Goal: Task Accomplishment & Management: Use online tool/utility

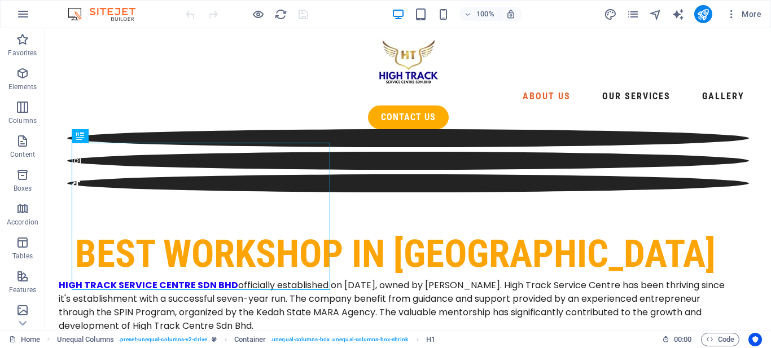
click at [480, 129] on div at bounding box center [408, 160] width 682 height 63
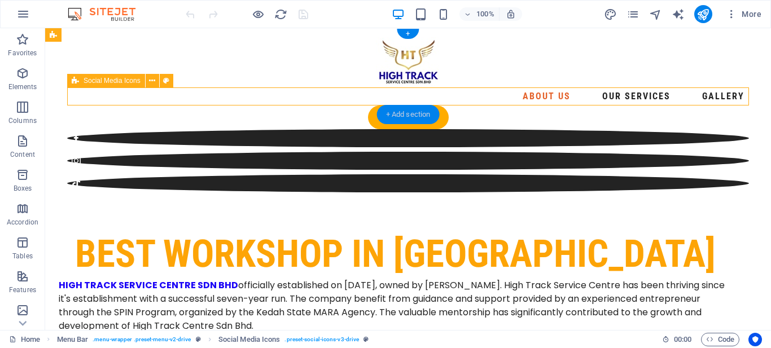
click at [416, 115] on div "+ Add section" at bounding box center [408, 114] width 63 height 19
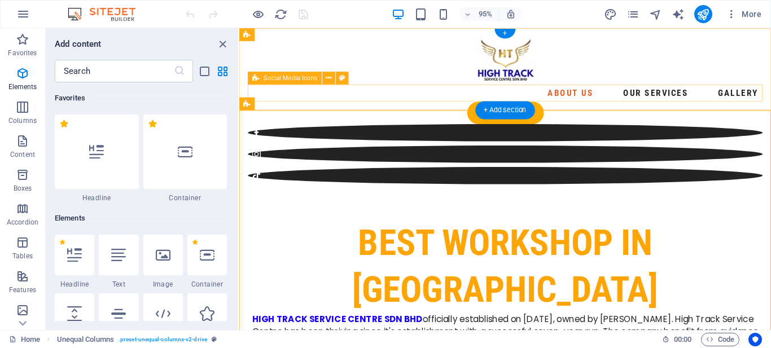
click at [564, 129] on div at bounding box center [519, 160] width 542 height 63
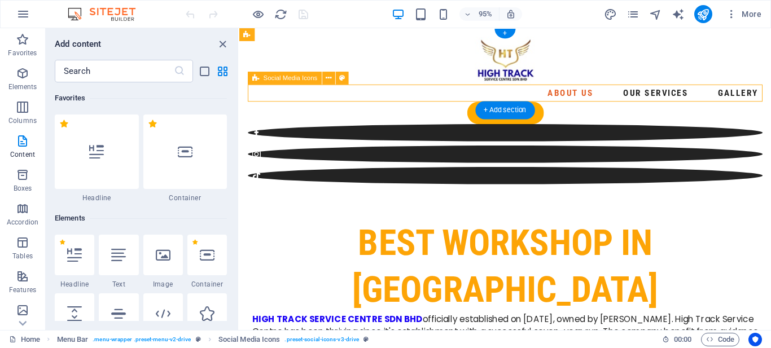
scroll to position [1974, 0]
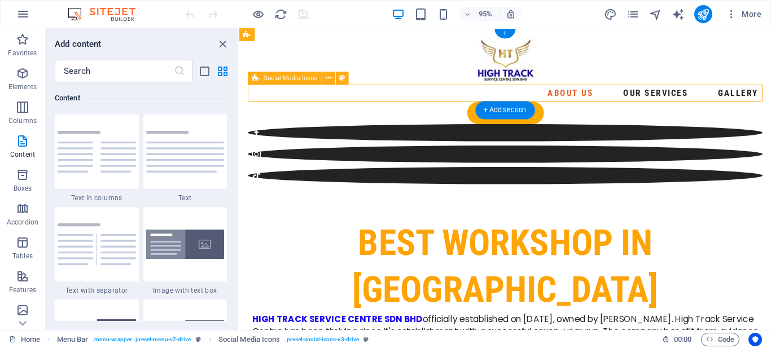
click at [564, 129] on div at bounding box center [519, 160] width 542 height 63
click at [329, 78] on icon at bounding box center [329, 77] width 6 height 11
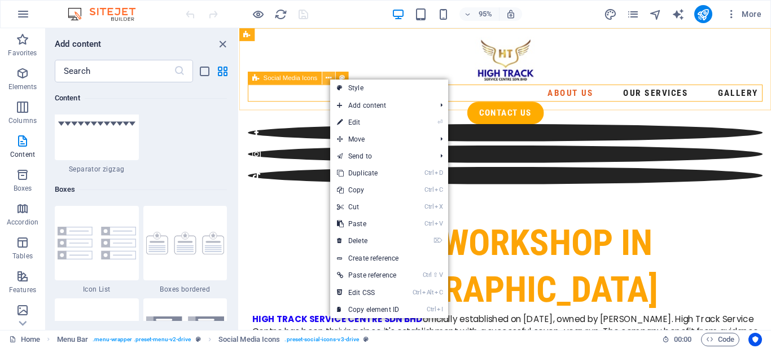
scroll to position [3034, 0]
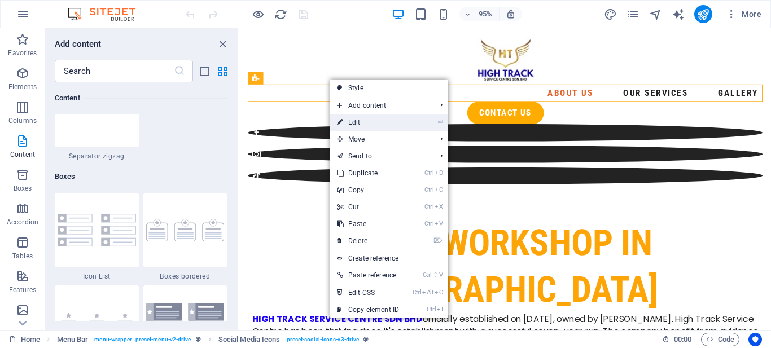
click at [375, 127] on link "⏎ Edit" at bounding box center [368, 122] width 76 height 17
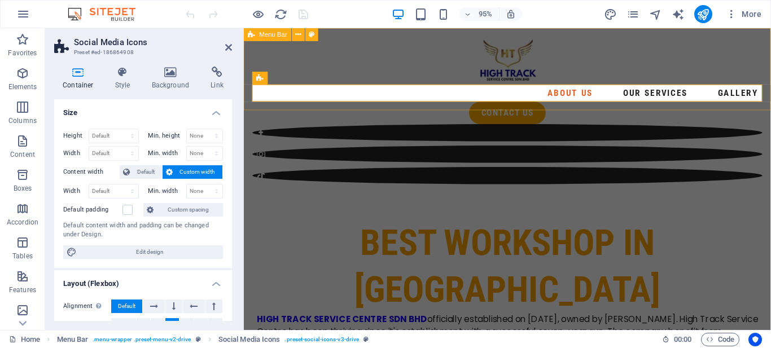
click at [566, 129] on div at bounding box center [521, 160] width 537 height 63
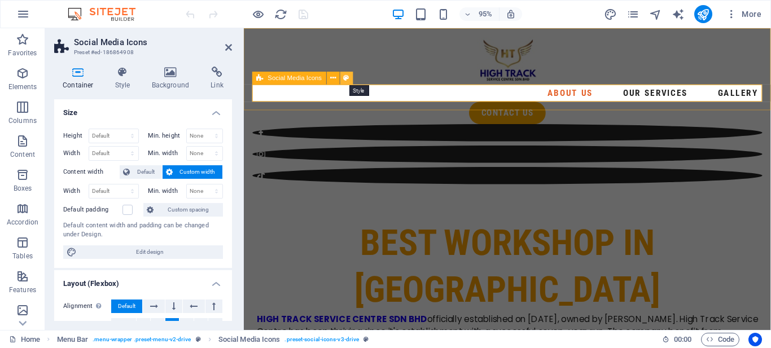
click at [348, 78] on icon at bounding box center [347, 77] width 6 height 11
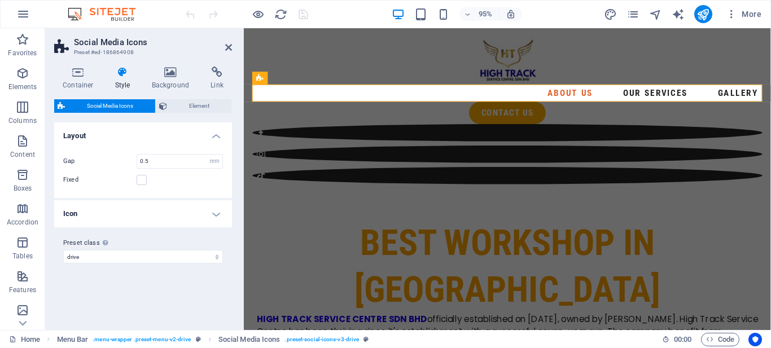
click at [216, 217] on h4 "Icon" at bounding box center [143, 213] width 178 height 27
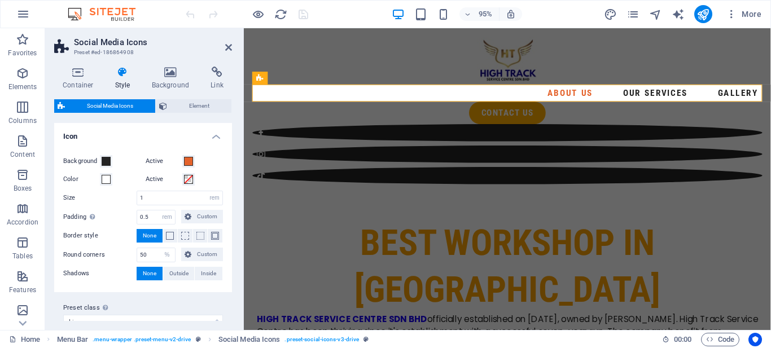
scroll to position [94, 0]
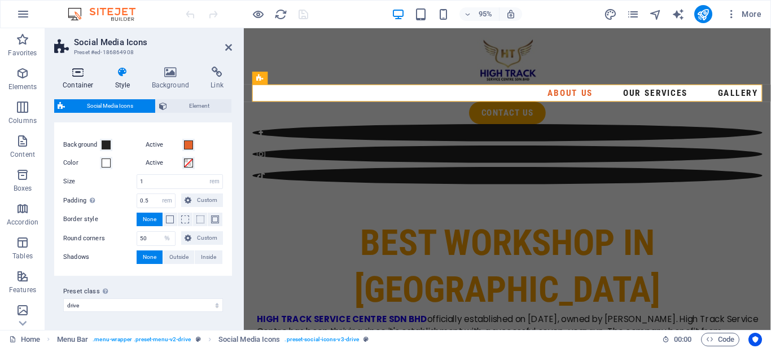
click at [73, 82] on h4 "Container" at bounding box center [80, 79] width 52 height 24
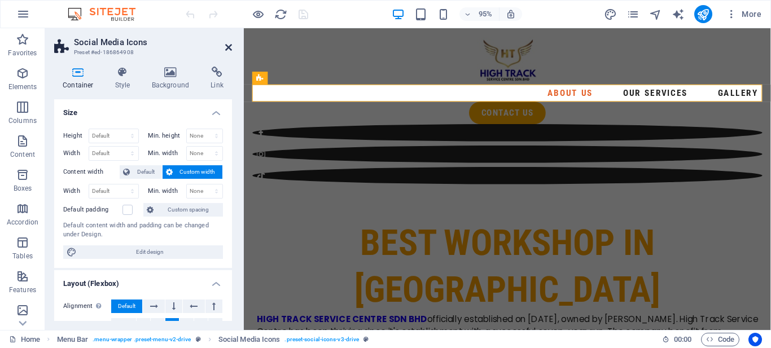
click at [225, 52] on link at bounding box center [228, 48] width 7 height 10
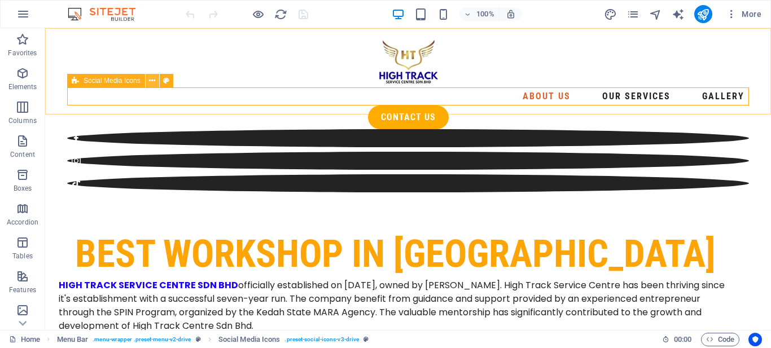
click at [152, 83] on icon at bounding box center [152, 81] width 6 height 12
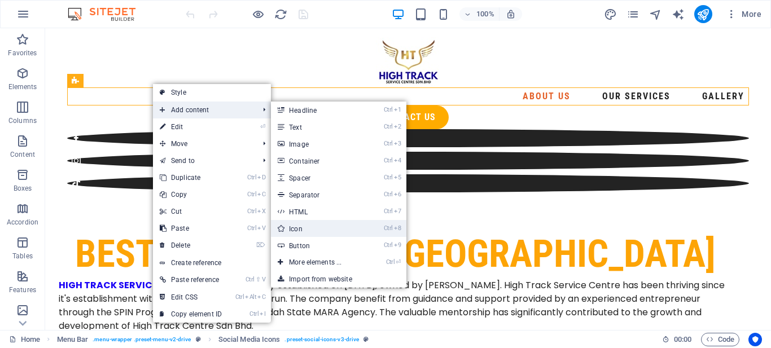
click at [292, 225] on link "Ctrl 8 Icon" at bounding box center [317, 228] width 93 height 17
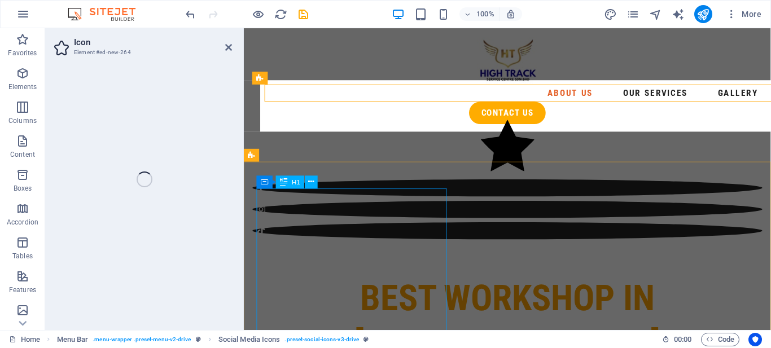
select select "xMidYMid"
select select "px"
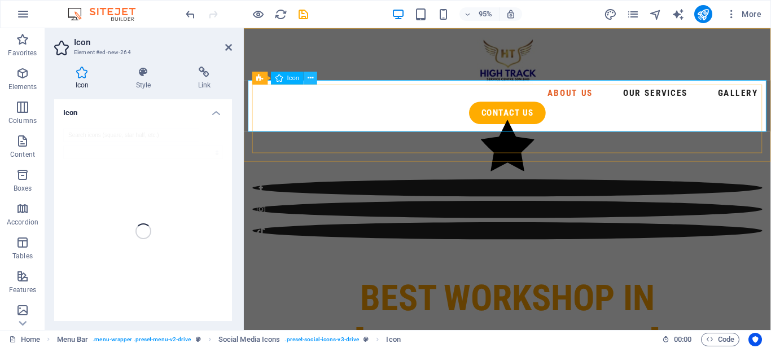
click at [310, 82] on icon at bounding box center [310, 77] width 6 height 11
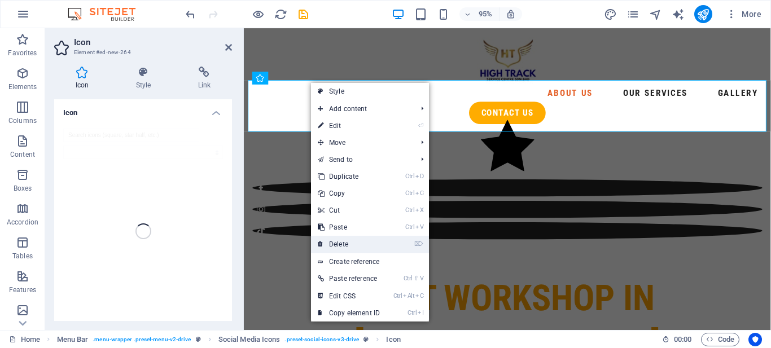
click at [378, 244] on link "⌦ Delete" at bounding box center [349, 244] width 76 height 17
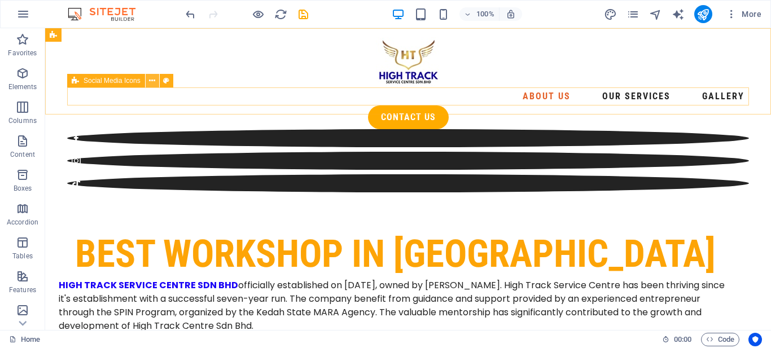
click at [153, 83] on icon at bounding box center [152, 81] width 6 height 12
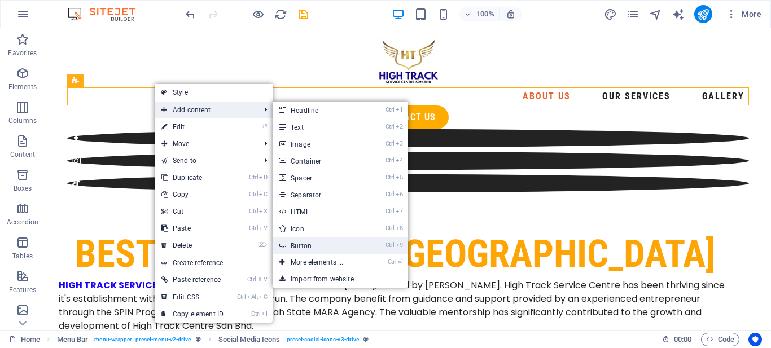
click at [324, 247] on link "Ctrl 9 Button" at bounding box center [319, 245] width 93 height 17
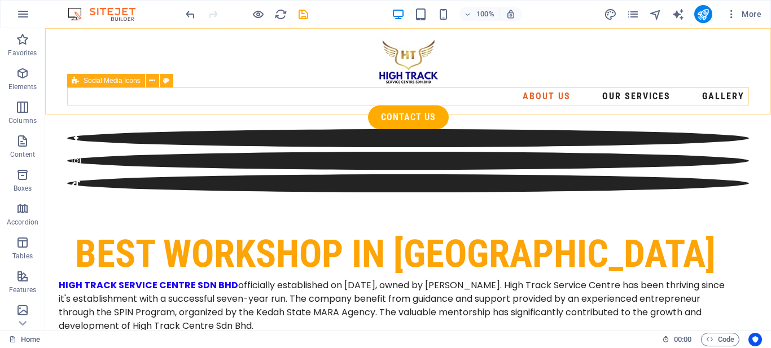
click at [84, 80] on span "Social Media Icons" at bounding box center [112, 80] width 57 height 7
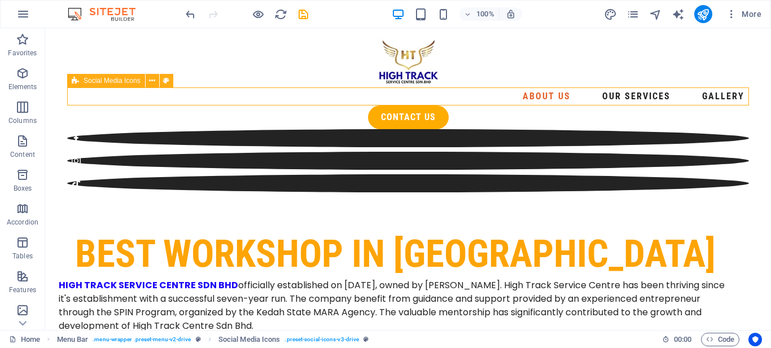
click at [84, 80] on span "Social Media Icons" at bounding box center [112, 80] width 57 height 7
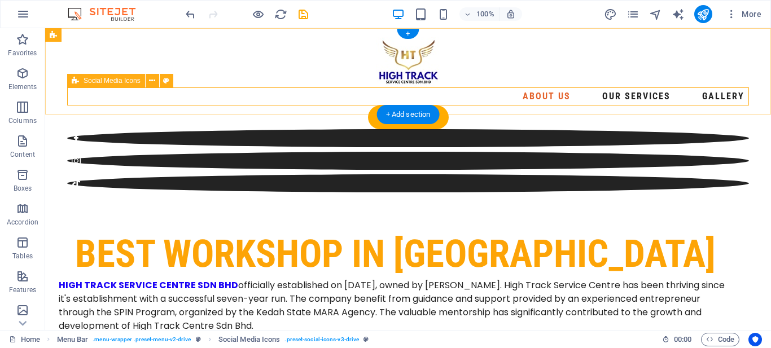
click at [351, 129] on div at bounding box center [408, 160] width 682 height 63
click at [478, 129] on div at bounding box center [408, 160] width 682 height 63
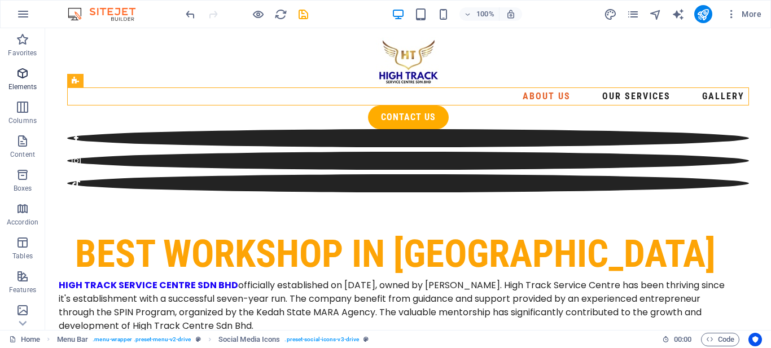
click at [29, 87] on p "Elements" at bounding box center [22, 86] width 29 height 9
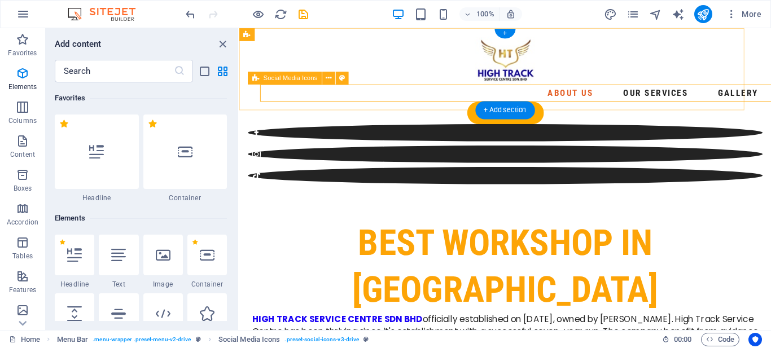
click at [352, 129] on div at bounding box center [519, 160] width 542 height 63
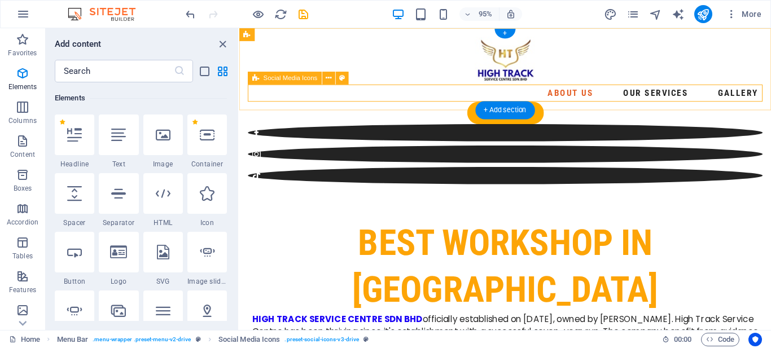
click at [352, 129] on div at bounding box center [519, 160] width 542 height 63
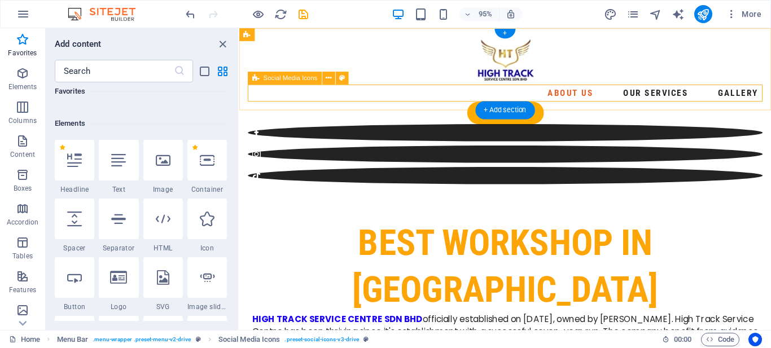
scroll to position [93, 0]
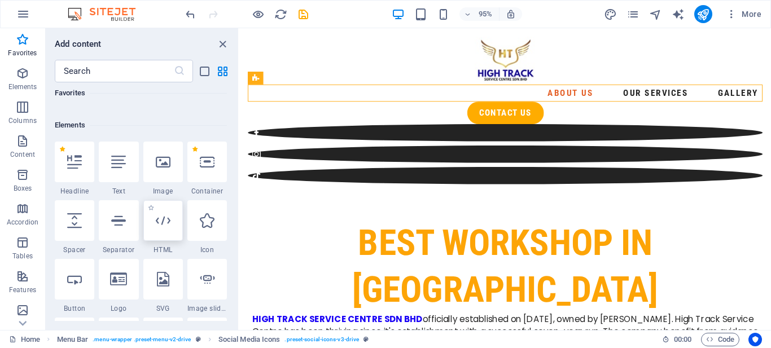
click at [164, 229] on div at bounding box center [162, 220] width 39 height 41
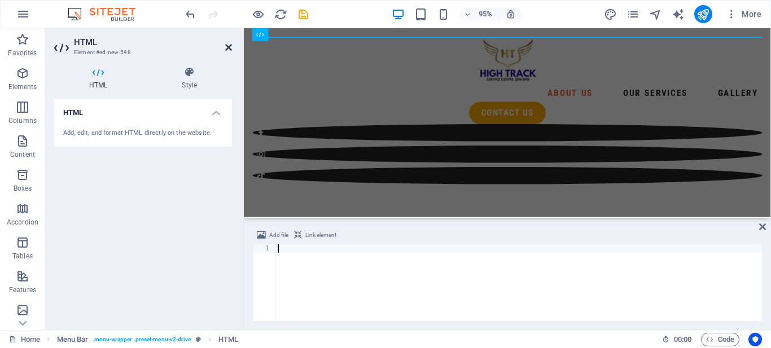
click at [231, 45] on icon at bounding box center [228, 47] width 7 height 9
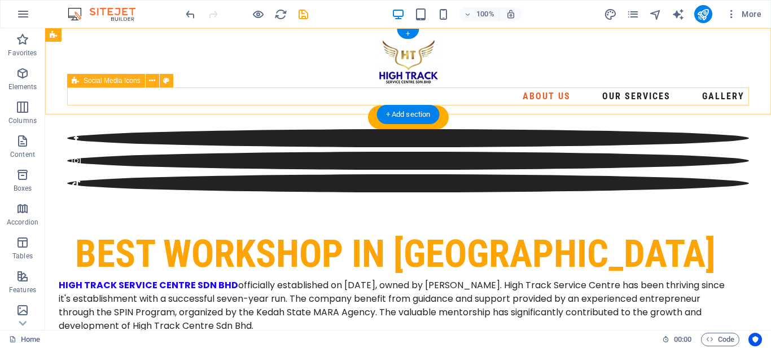
click at [481, 129] on div at bounding box center [408, 160] width 682 height 63
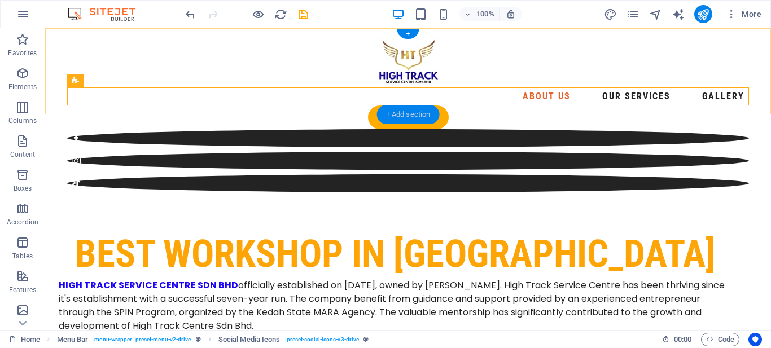
click at [397, 119] on div "+ Add section" at bounding box center [408, 114] width 63 height 19
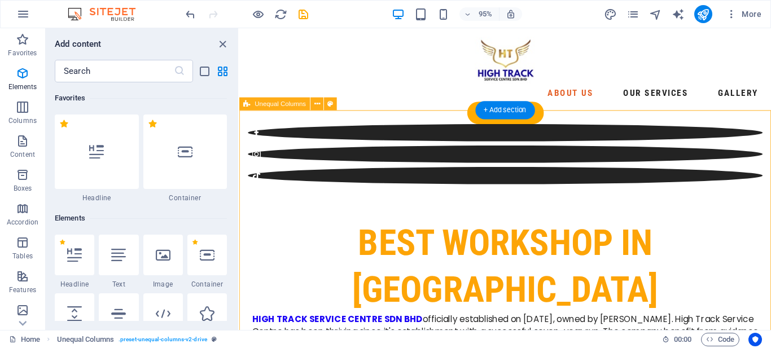
scroll to position [1974, 0]
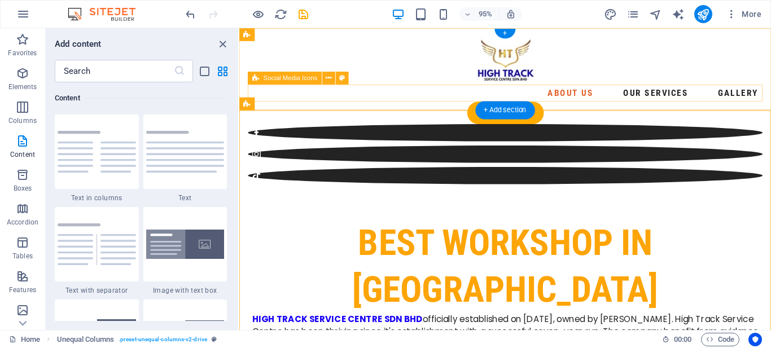
click at [600, 129] on div at bounding box center [519, 160] width 542 height 63
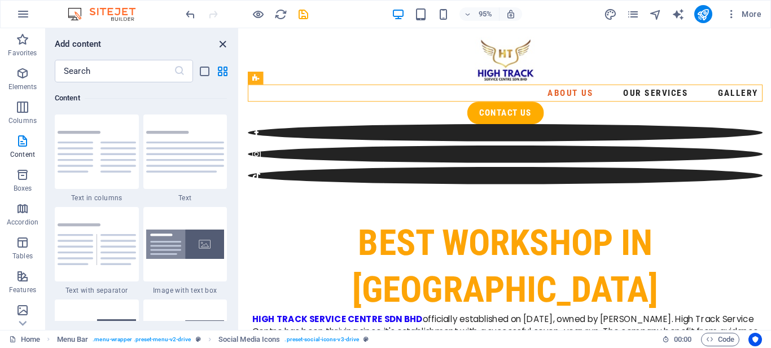
click at [224, 46] on icon "close panel" at bounding box center [222, 44] width 13 height 13
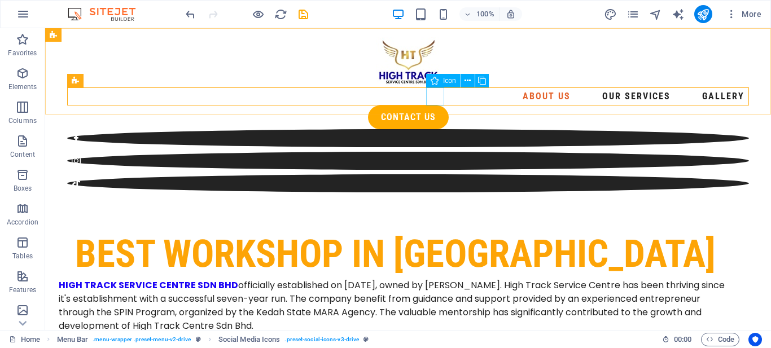
click at [437, 79] on icon at bounding box center [434, 81] width 8 height 14
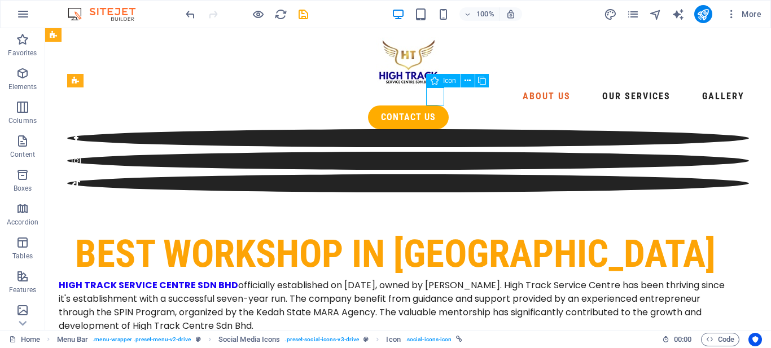
click at [437, 79] on icon at bounding box center [434, 81] width 8 height 14
click at [471, 82] on icon at bounding box center [467, 81] width 6 height 12
click at [468, 82] on icon at bounding box center [467, 81] width 6 height 12
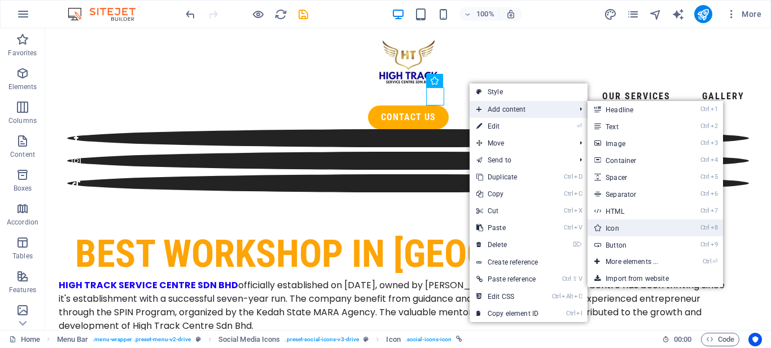
click at [608, 229] on link "Ctrl 8 Icon" at bounding box center [633, 227] width 93 height 17
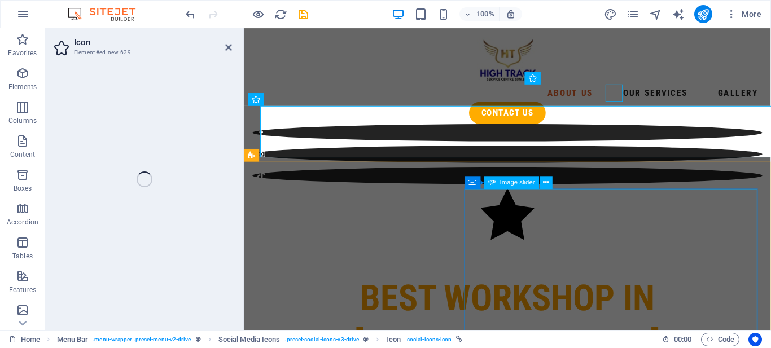
select select "xMidYMid"
select select "px"
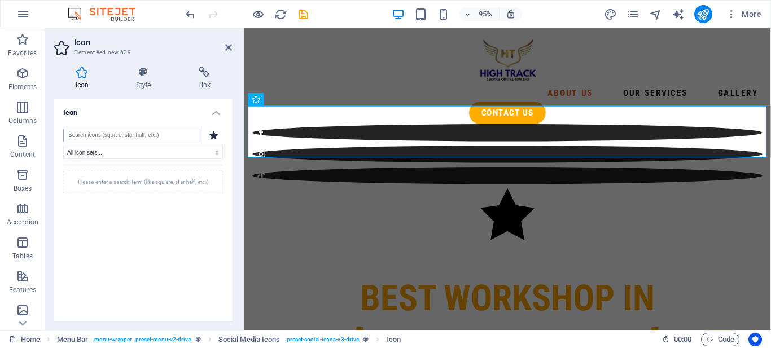
click at [166, 135] on input "search" at bounding box center [131, 136] width 136 height 14
type input "thread"
click at [126, 193] on icon at bounding box center [122, 190] width 21 height 25
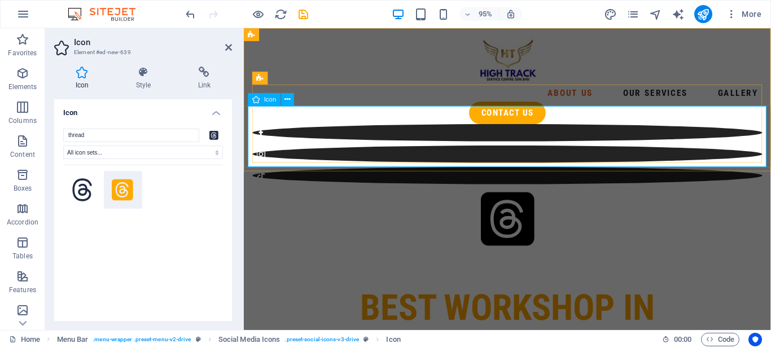
click at [546, 197] on figure at bounding box center [521, 231] width 546 height 68
click at [545, 197] on figure at bounding box center [521, 231] width 546 height 68
click at [207, 71] on icon at bounding box center [204, 72] width 55 height 11
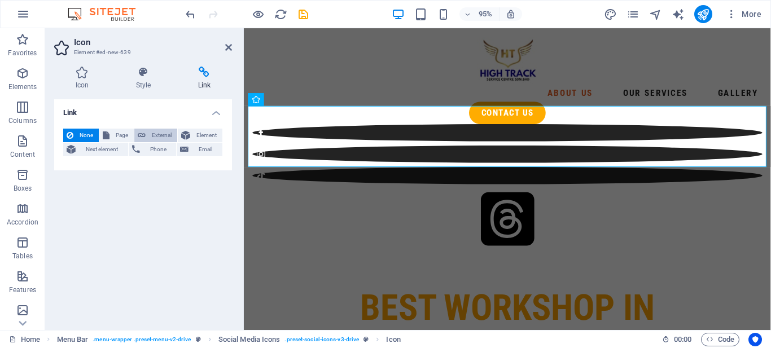
click at [140, 137] on icon at bounding box center [142, 136] width 8 height 14
select select "blank"
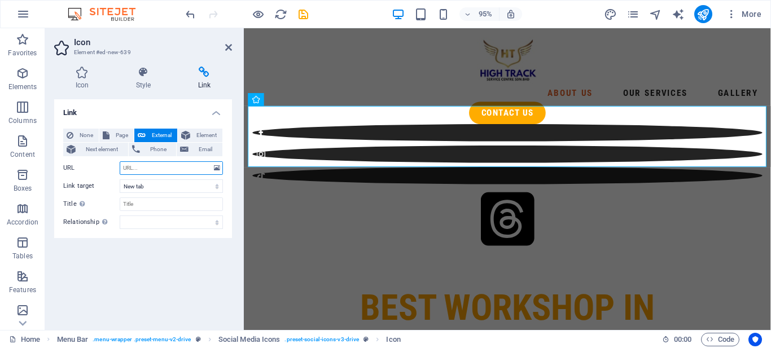
paste input "[URL][DOMAIN_NAME]"
type input "[URL][DOMAIN_NAME]"
click at [186, 267] on div "Link None Page External Element Next element Phone Email Page Home Legal Notice…" at bounding box center [143, 210] width 178 height 222
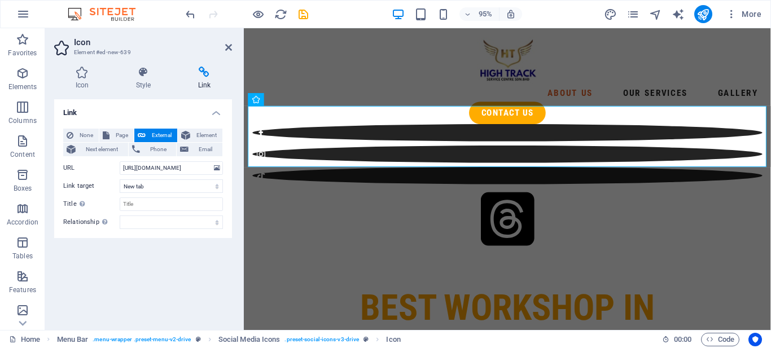
click at [215, 114] on h4 "Link" at bounding box center [143, 109] width 178 height 20
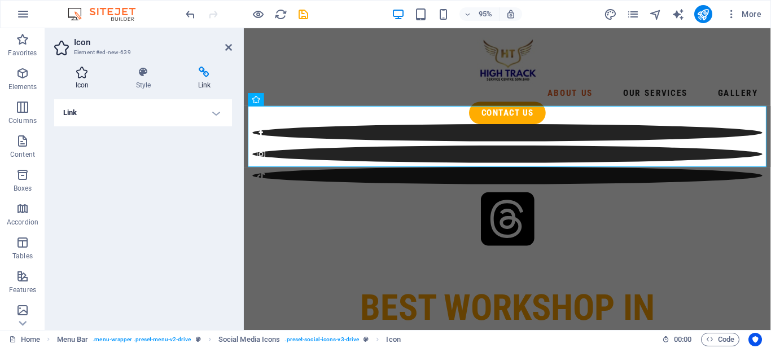
click at [86, 76] on icon at bounding box center [82, 72] width 56 height 11
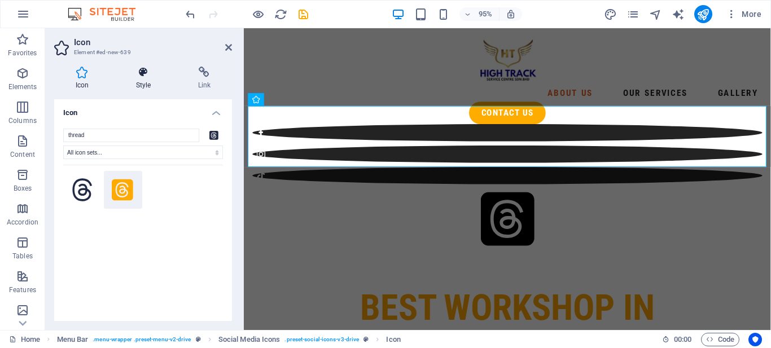
click at [149, 83] on h4 "Style" at bounding box center [146, 79] width 62 height 24
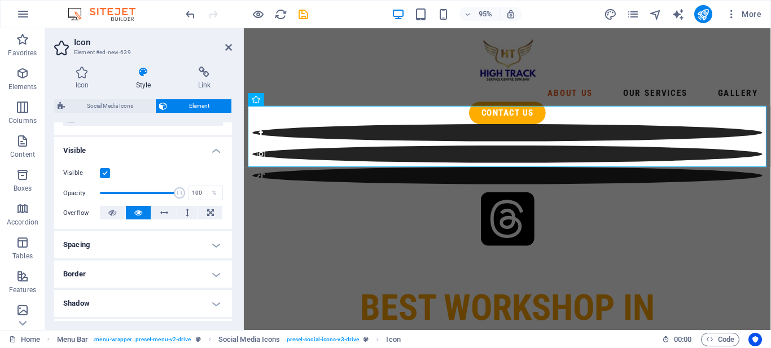
scroll to position [108, 0]
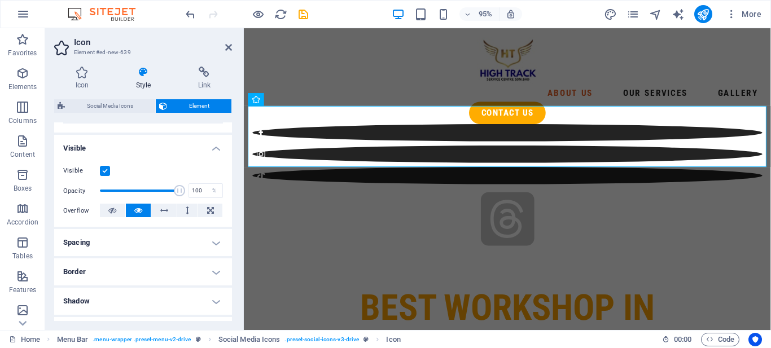
click at [116, 190] on span at bounding box center [140, 190] width 80 height 17
click at [179, 192] on div "Opacity 22 %" at bounding box center [143, 190] width 160 height 17
click at [176, 191] on span at bounding box center [140, 190] width 80 height 17
type input "99"
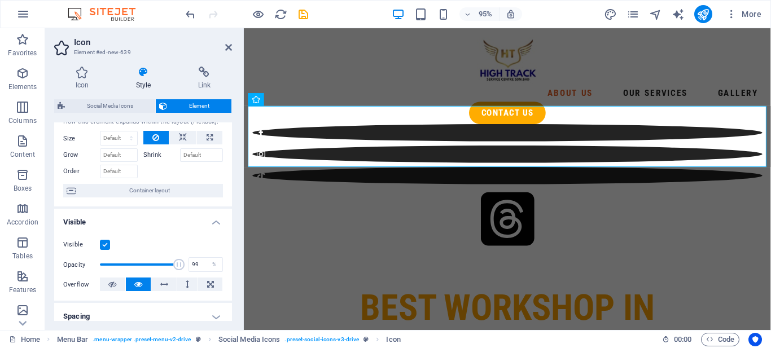
scroll to position [0, 0]
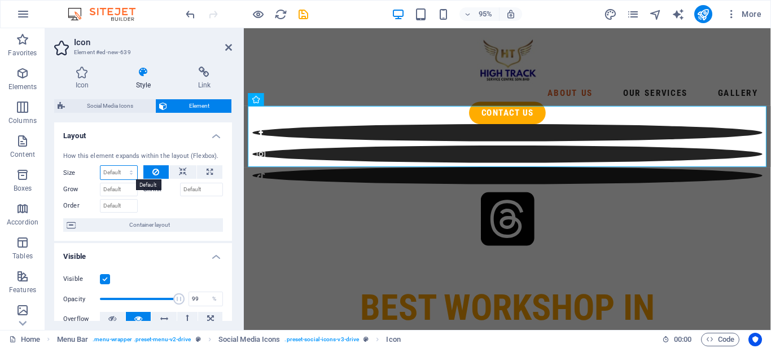
click at [131, 171] on select "Default auto px % 1/1 1/2 1/3 1/4 1/5 1/6 1/7 1/8 1/9 1/10" at bounding box center [118, 173] width 37 height 14
click at [177, 262] on h4 "Visible" at bounding box center [143, 253] width 178 height 20
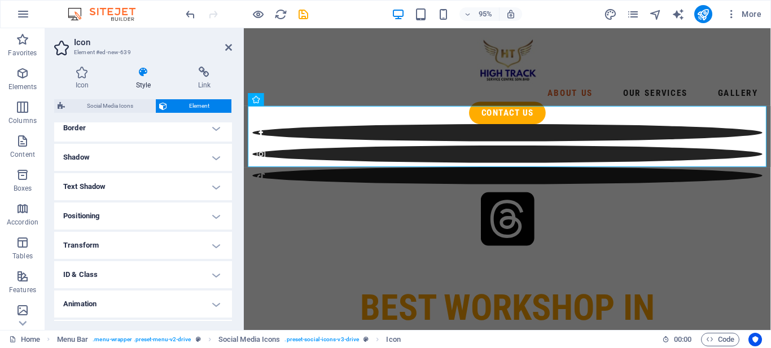
scroll to position [213, 0]
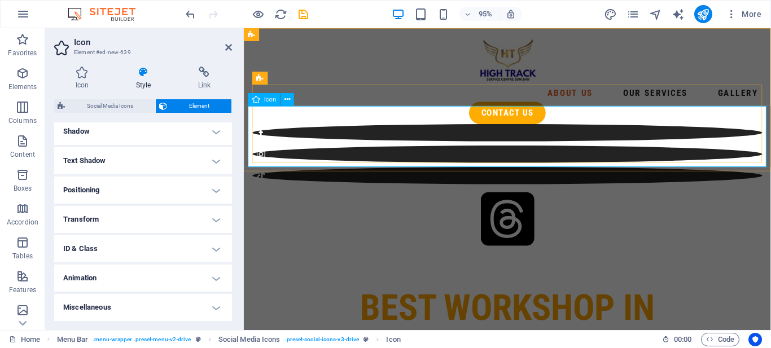
click at [585, 197] on figure at bounding box center [521, 231] width 546 height 68
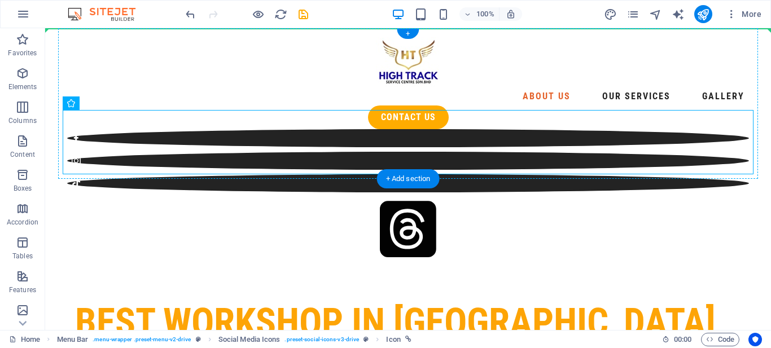
drag, startPoint x: 383, startPoint y: 155, endPoint x: 454, endPoint y: 98, distance: 91.1
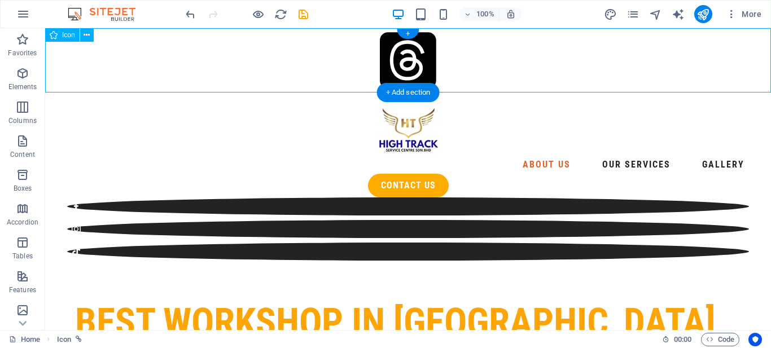
click at [413, 61] on figure at bounding box center [408, 62] width 726 height 68
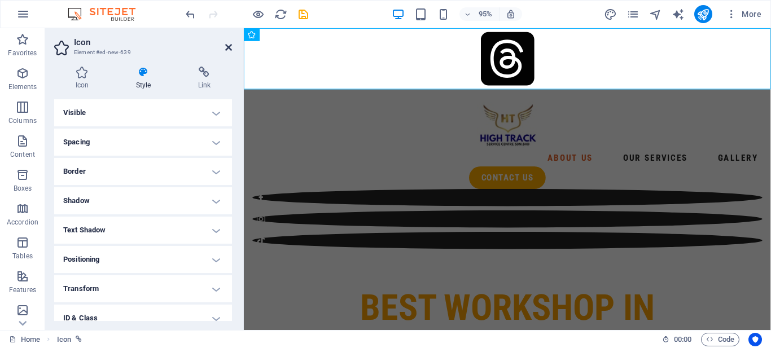
click at [230, 46] on icon at bounding box center [228, 47] width 7 height 9
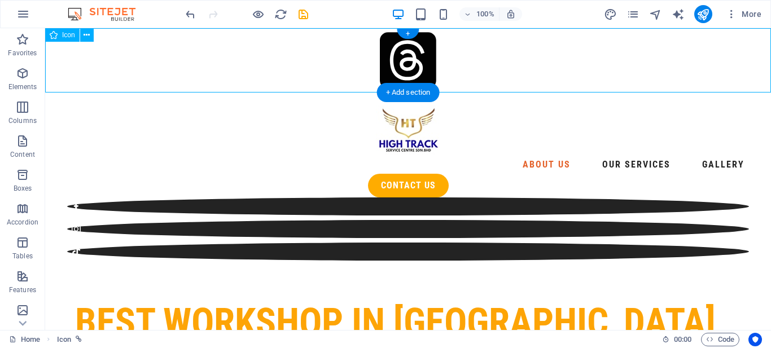
click at [397, 55] on figure at bounding box center [408, 62] width 726 height 68
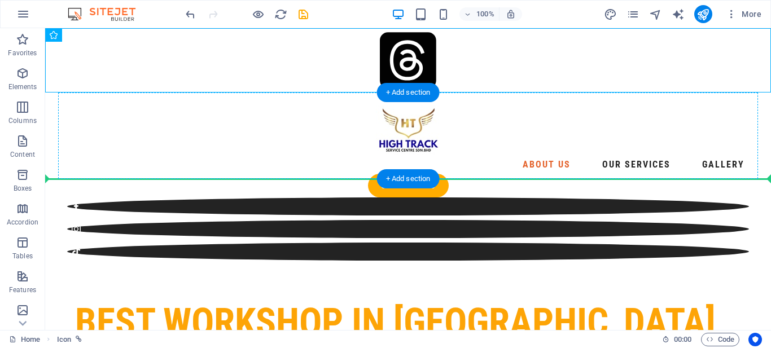
drag, startPoint x: 397, startPoint y: 55, endPoint x: 456, endPoint y: 155, distance: 116.6
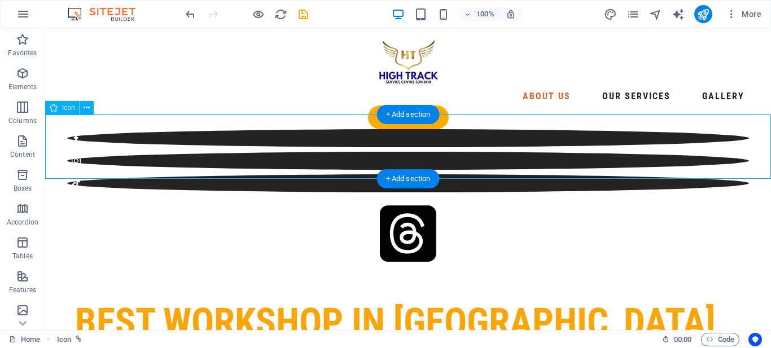
click at [429, 201] on figure at bounding box center [408, 235] width 726 height 68
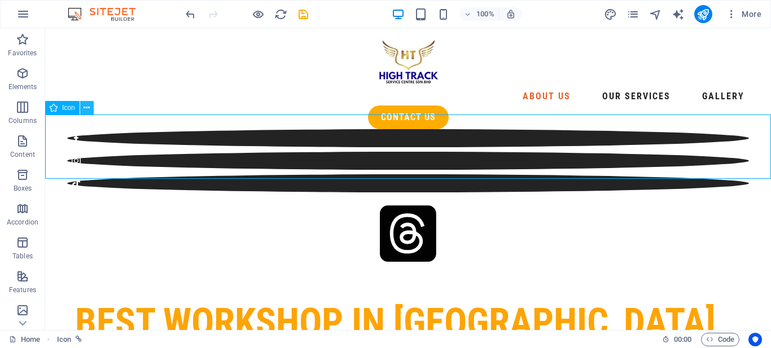
click at [87, 110] on icon at bounding box center [87, 108] width 6 height 12
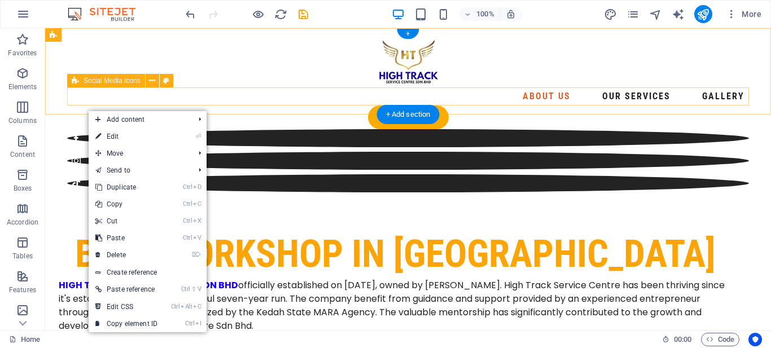
click at [451, 129] on div at bounding box center [408, 160] width 682 height 63
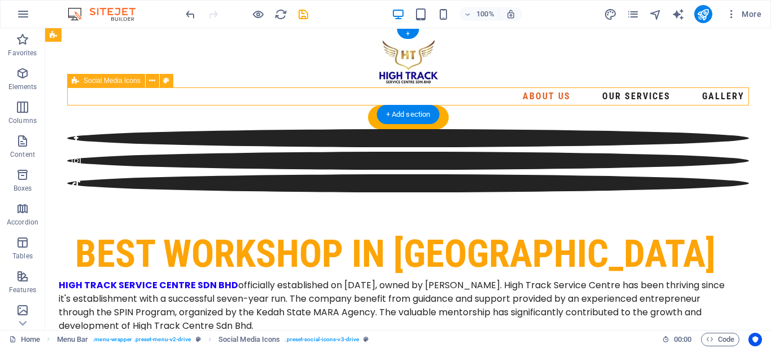
click at [451, 129] on div at bounding box center [408, 160] width 682 height 63
click at [155, 79] on icon at bounding box center [152, 81] width 6 height 12
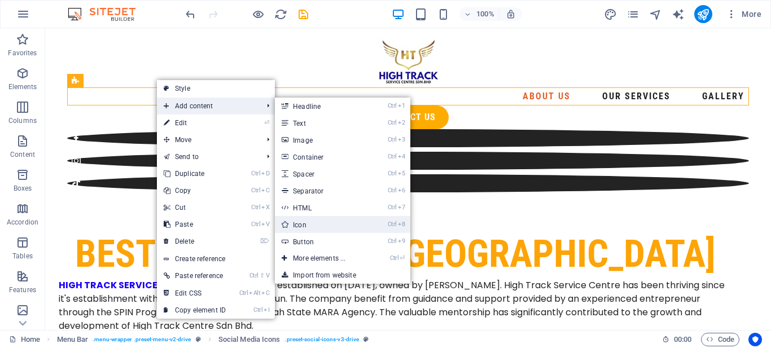
click at [306, 222] on link "Ctrl 8 Icon" at bounding box center [321, 224] width 93 height 17
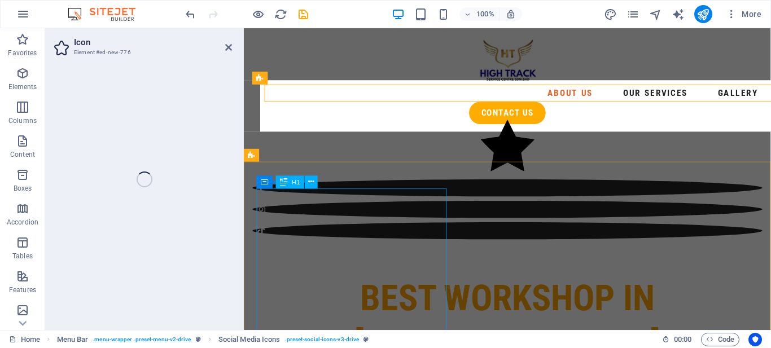
select select "xMidYMid"
select select "px"
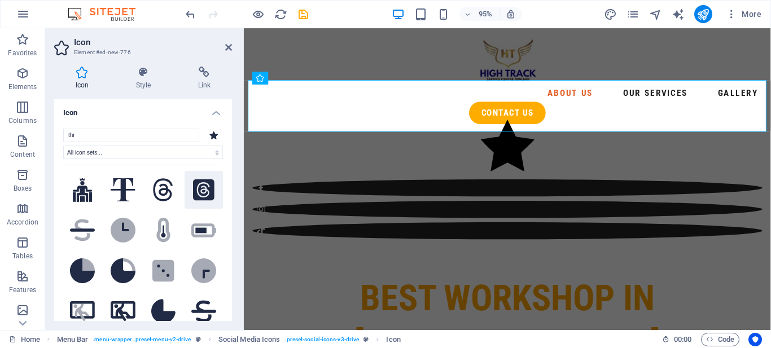
type input "thr"
click at [210, 200] on button at bounding box center [203, 190] width 38 height 38
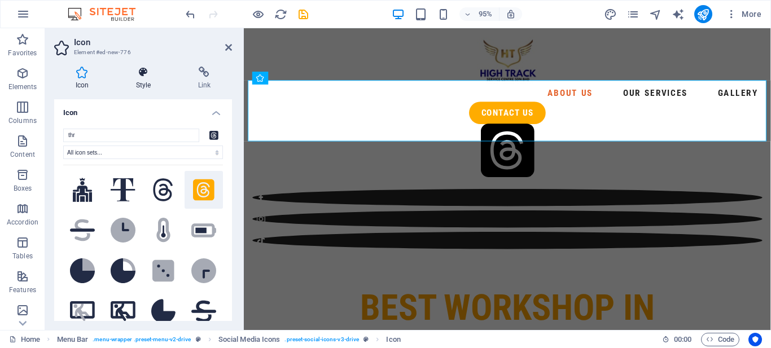
click at [159, 80] on h4 "Style" at bounding box center [146, 79] width 62 height 24
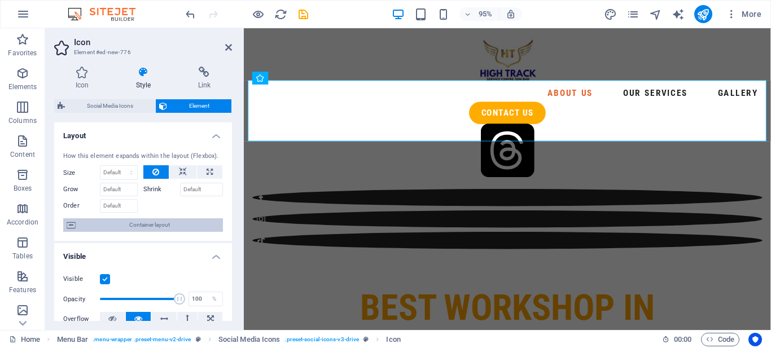
click at [166, 229] on span "Container layout" at bounding box center [149, 225] width 140 height 14
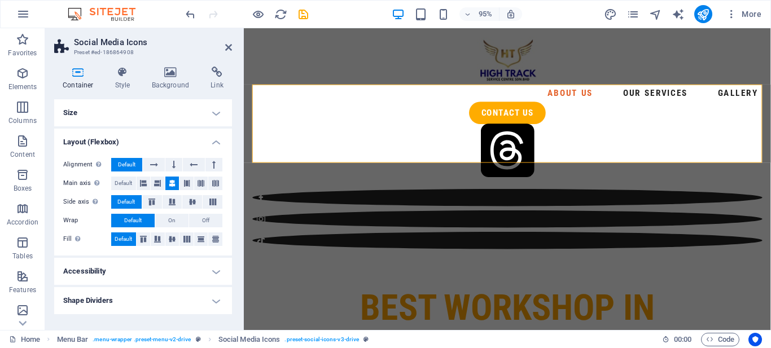
click at [216, 94] on div "Container Style Background Link Size Height Default px rem % vh vw Min. height …" at bounding box center [143, 194] width 178 height 254
click at [215, 88] on h4 "Link" at bounding box center [217, 79] width 30 height 24
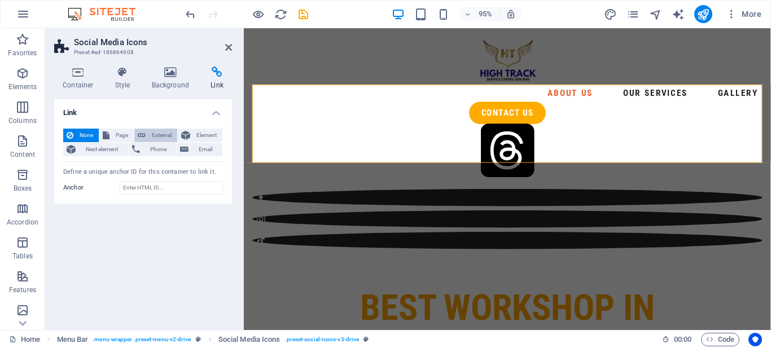
click at [144, 139] on icon at bounding box center [142, 136] width 8 height 14
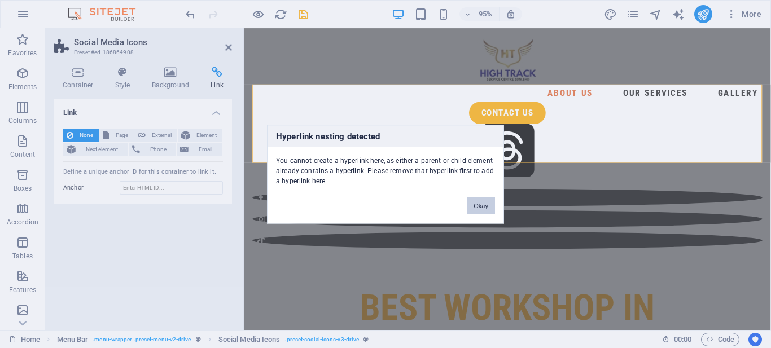
click at [477, 205] on button "Okay" at bounding box center [481, 205] width 28 height 17
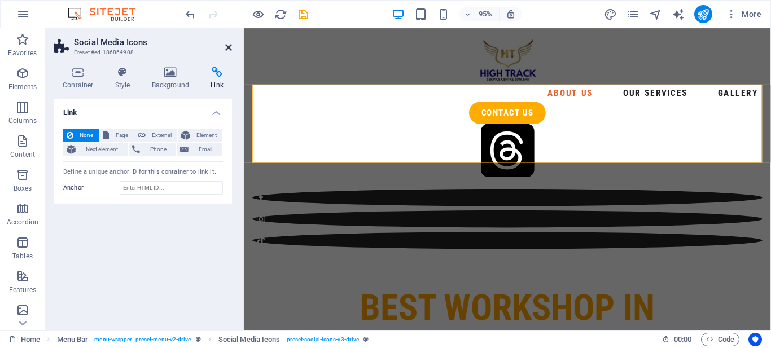
click at [231, 47] on icon at bounding box center [228, 47] width 7 height 9
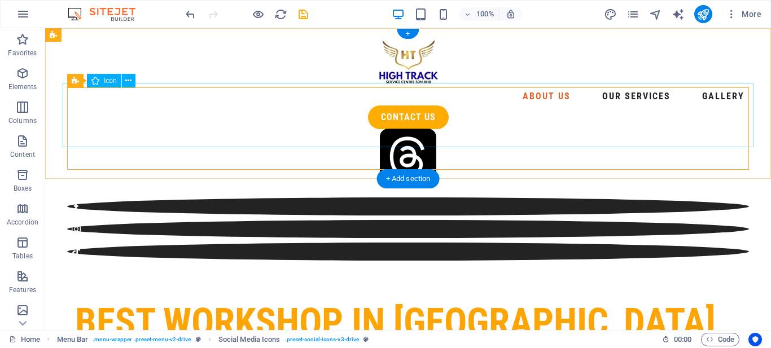
click at [416, 125] on figure at bounding box center [408, 159] width 691 height 68
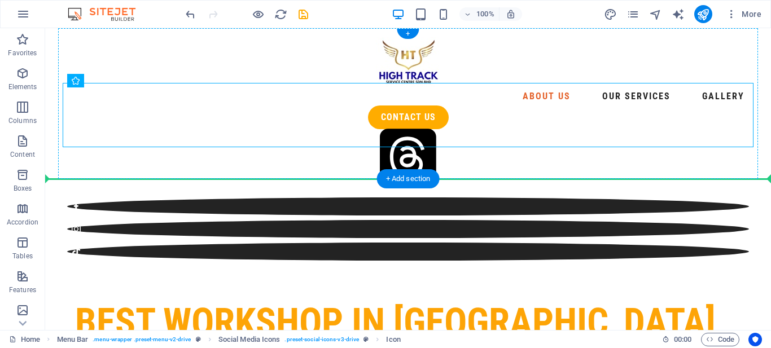
drag, startPoint x: 416, startPoint y: 117, endPoint x: 462, endPoint y: 159, distance: 62.7
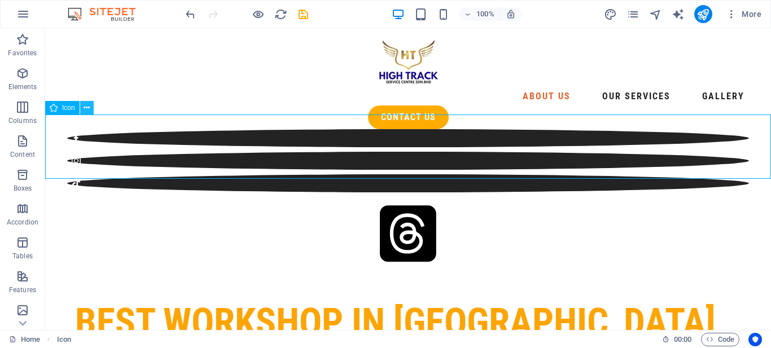
click at [86, 107] on icon at bounding box center [87, 108] width 6 height 12
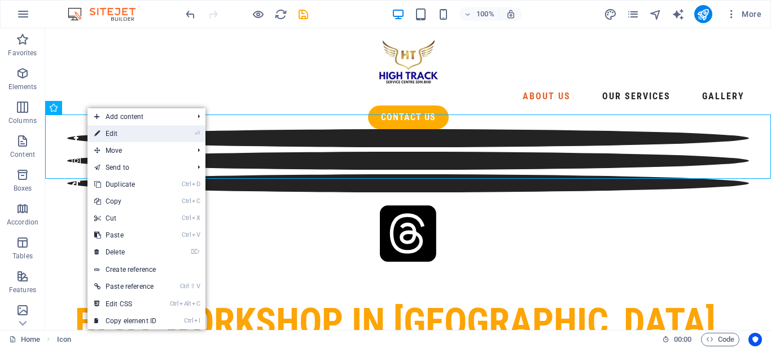
click at [131, 131] on link "⏎ Edit" at bounding box center [125, 133] width 76 height 17
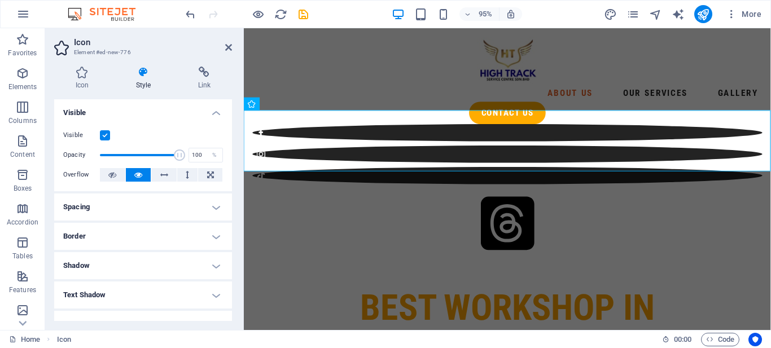
click at [140, 209] on h4 "Spacing" at bounding box center [143, 207] width 178 height 27
click at [137, 272] on h4 "Border" at bounding box center [143, 281] width 178 height 27
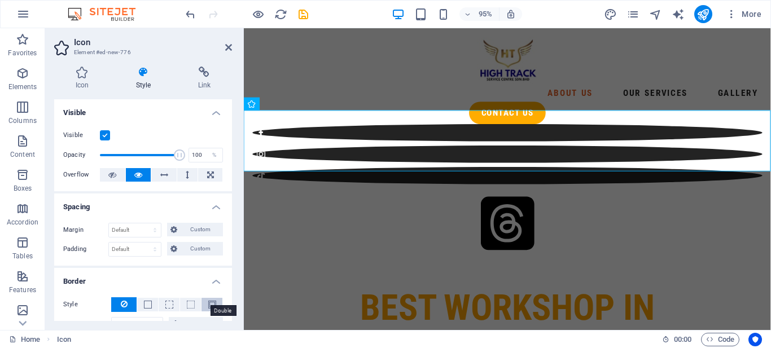
click at [208, 301] on span at bounding box center [212, 305] width 8 height 8
click at [121, 302] on icon at bounding box center [124, 304] width 7 height 14
click at [103, 135] on label at bounding box center [105, 135] width 10 height 10
click at [0, 0] on input "Visible" at bounding box center [0, 0] width 0 height 0
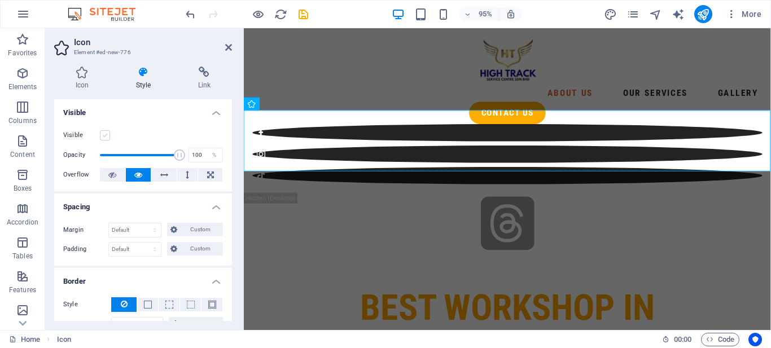
click at [103, 134] on label at bounding box center [105, 135] width 10 height 10
click at [0, 0] on input "Visible" at bounding box center [0, 0] width 0 height 0
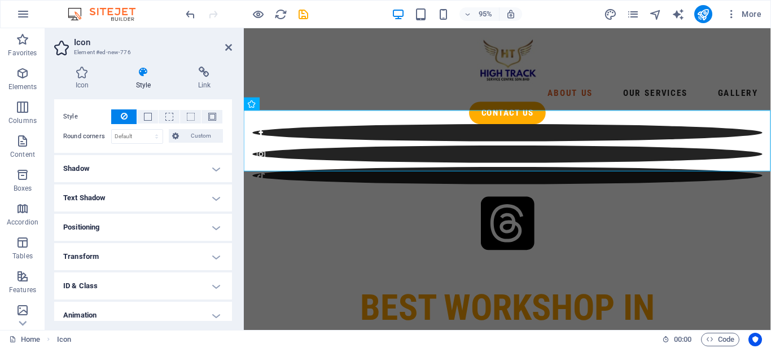
scroll to position [225, 0]
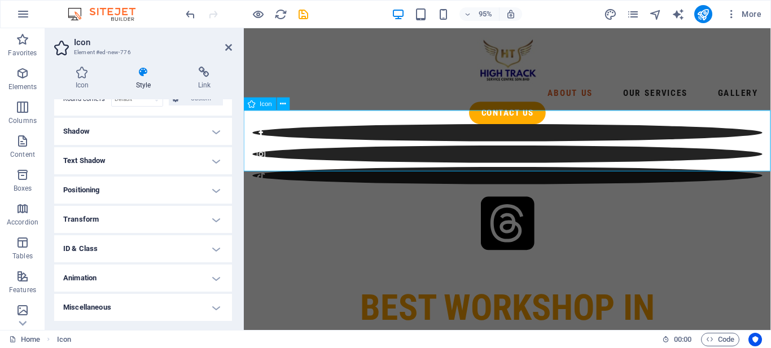
click at [289, 201] on figure at bounding box center [521, 235] width 555 height 68
click at [230, 50] on icon at bounding box center [228, 47] width 7 height 9
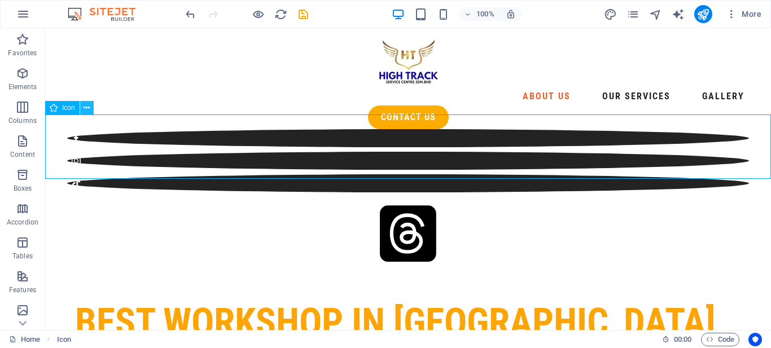
click at [85, 112] on icon at bounding box center [87, 108] width 6 height 12
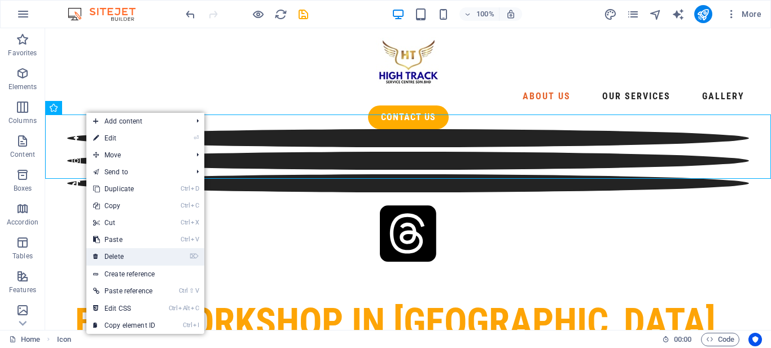
click at [129, 254] on link "⌦ Delete" at bounding box center [124, 256] width 76 height 17
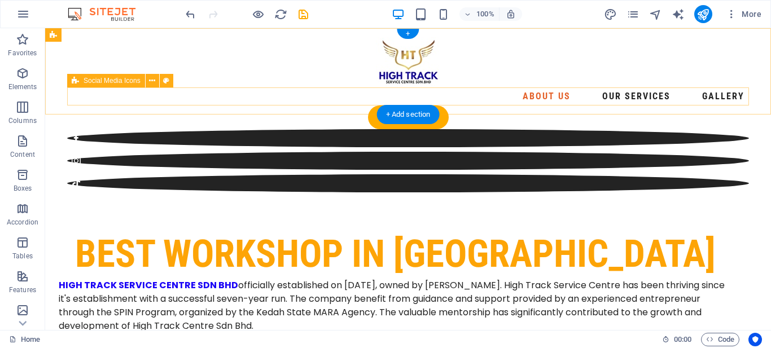
click at [473, 129] on div at bounding box center [408, 160] width 682 height 63
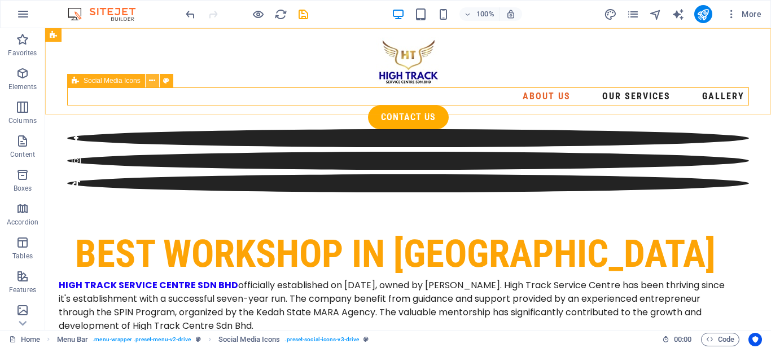
click at [152, 83] on icon at bounding box center [152, 81] width 6 height 12
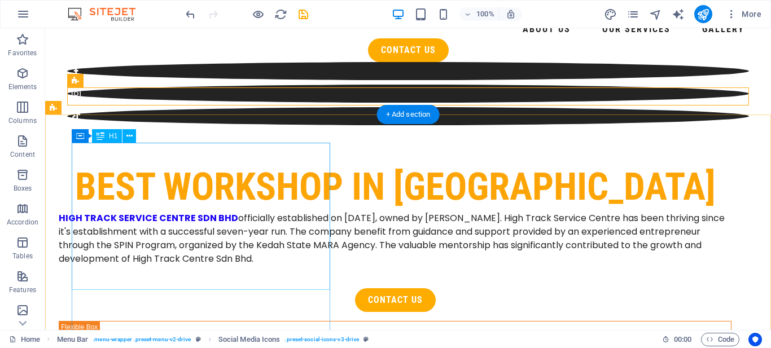
scroll to position [0, 0]
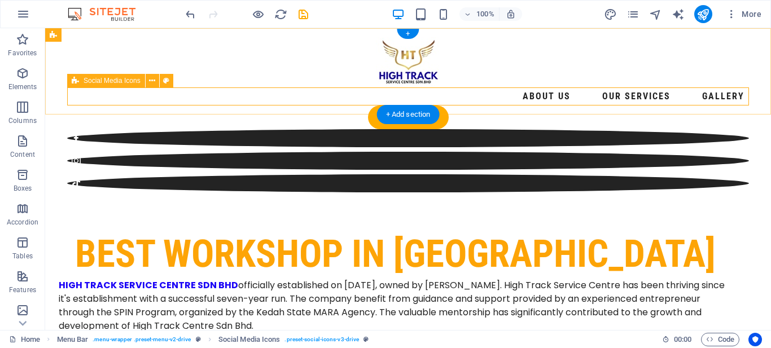
click at [556, 129] on div at bounding box center [408, 160] width 682 height 63
click at [166, 78] on icon at bounding box center [166, 81] width 6 height 12
select select "rem"
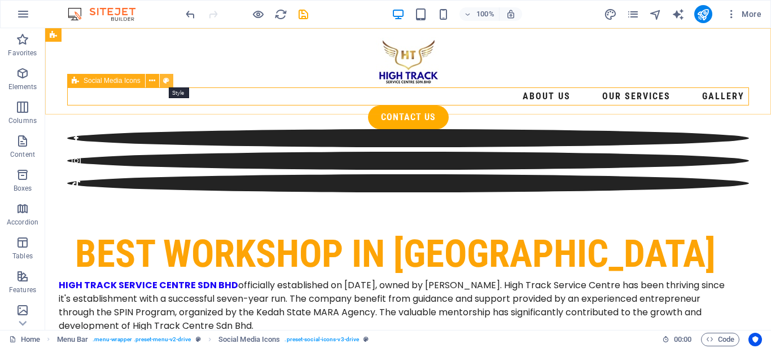
select select "%"
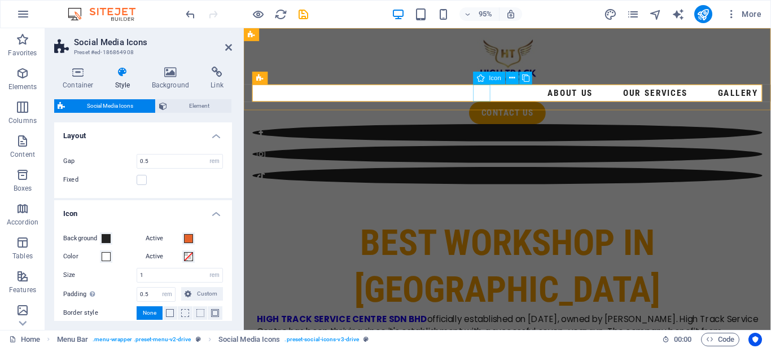
click at [489, 129] on figure at bounding box center [521, 138] width 537 height 18
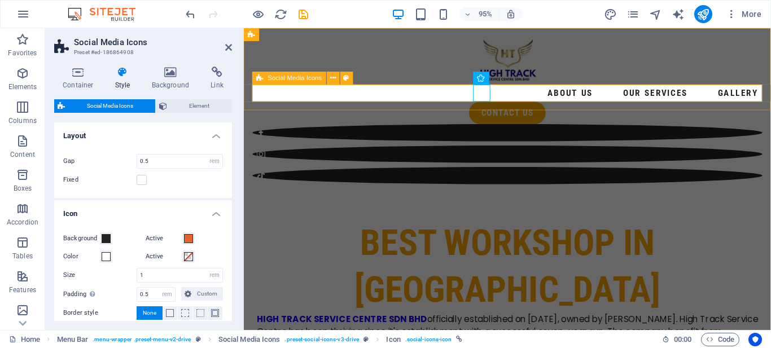
click at [454, 129] on div at bounding box center [521, 160] width 537 height 63
click at [71, 76] on icon at bounding box center [78, 72] width 48 height 11
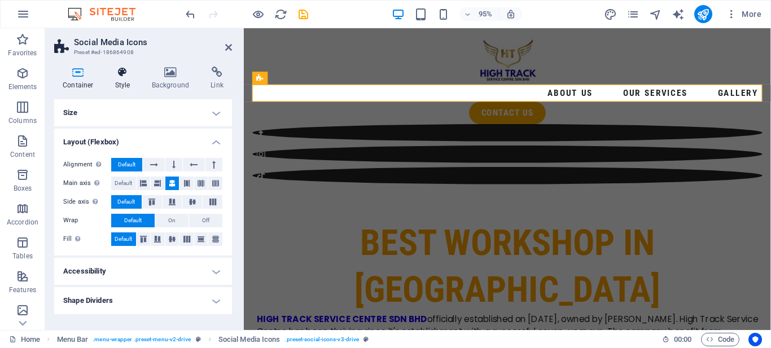
click at [128, 81] on h4 "Style" at bounding box center [125, 79] width 37 height 24
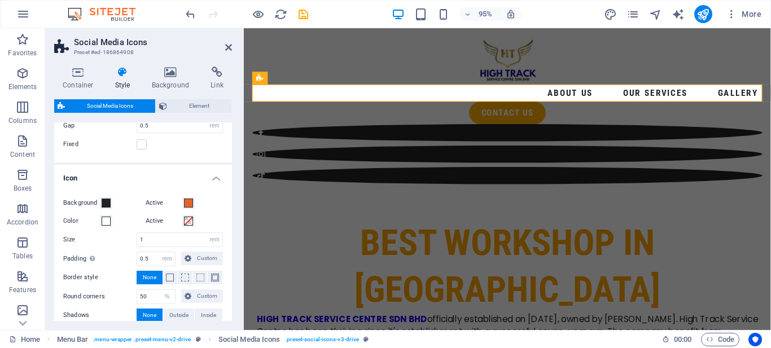
scroll to position [94, 0]
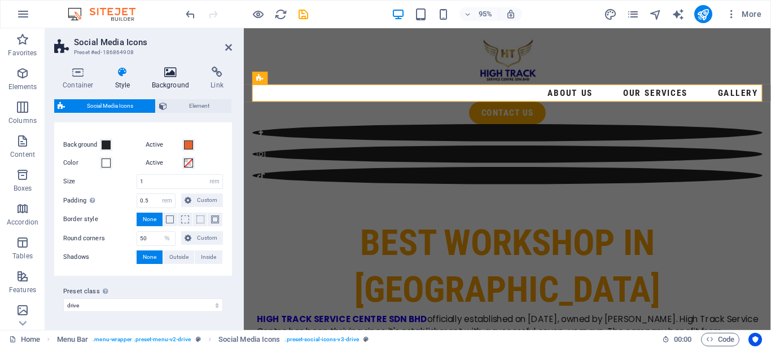
click at [175, 84] on h4 "Background" at bounding box center [172, 79] width 59 height 24
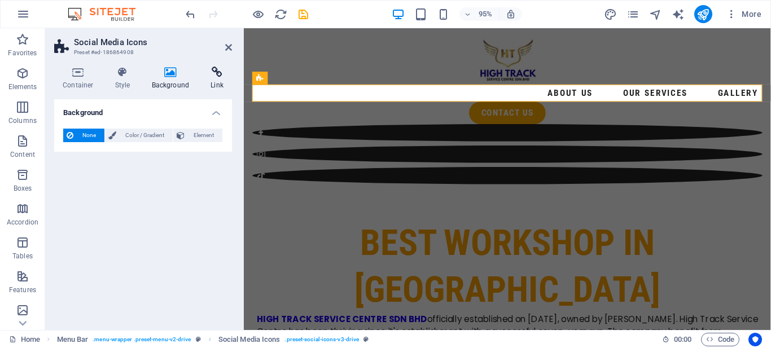
click at [209, 81] on h4 "Link" at bounding box center [217, 79] width 30 height 24
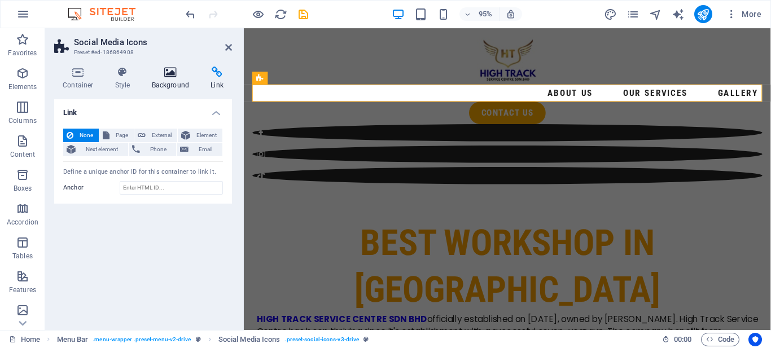
click at [173, 73] on icon at bounding box center [170, 72] width 55 height 11
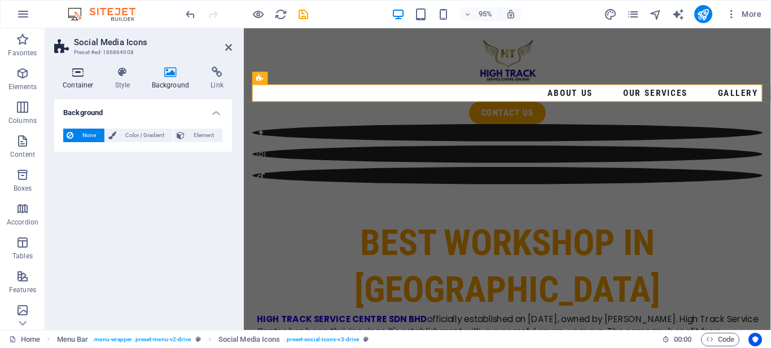
click at [83, 74] on icon at bounding box center [78, 72] width 48 height 11
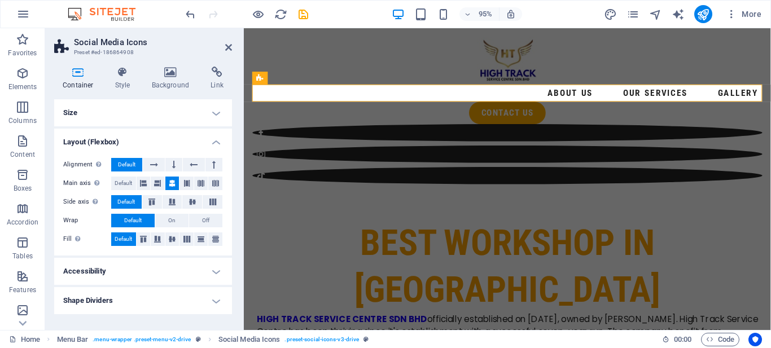
click at [89, 268] on h4 "Accessibility" at bounding box center [143, 271] width 178 height 27
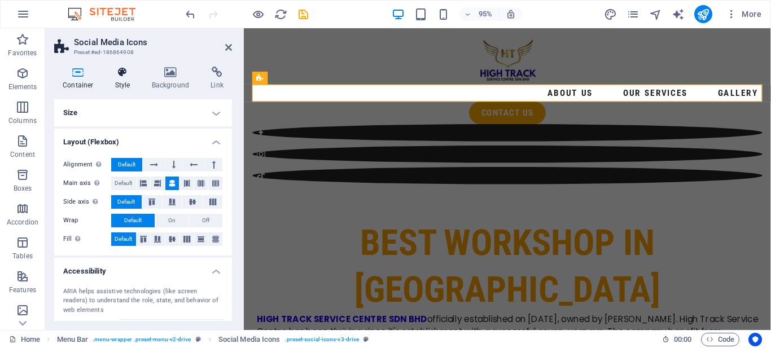
click at [117, 73] on icon at bounding box center [123, 72] width 32 height 11
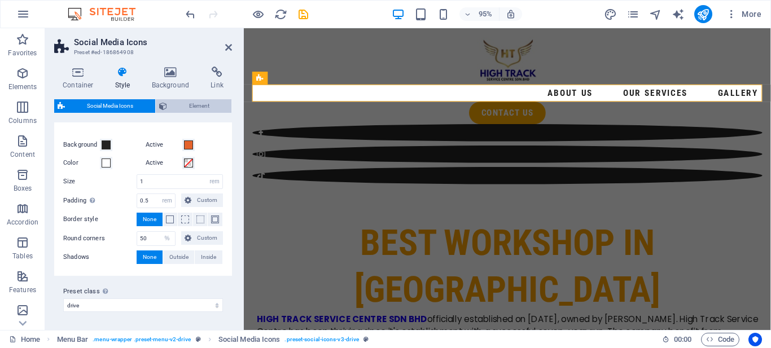
click at [177, 106] on span "Element" at bounding box center [199, 106] width 58 height 14
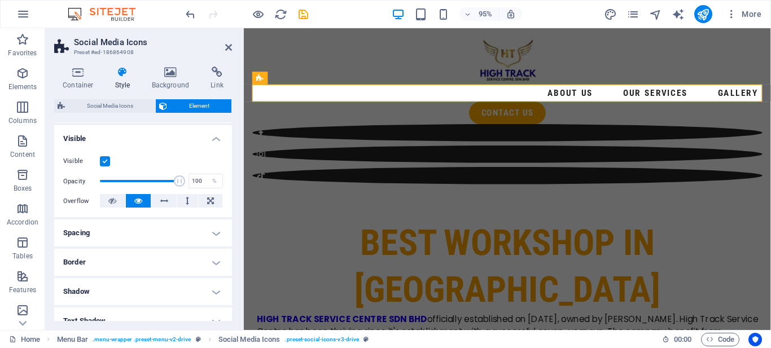
scroll to position [0, 0]
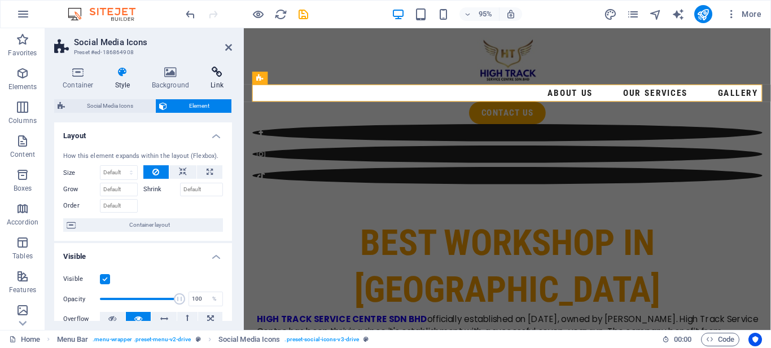
click at [223, 76] on icon at bounding box center [217, 72] width 30 height 11
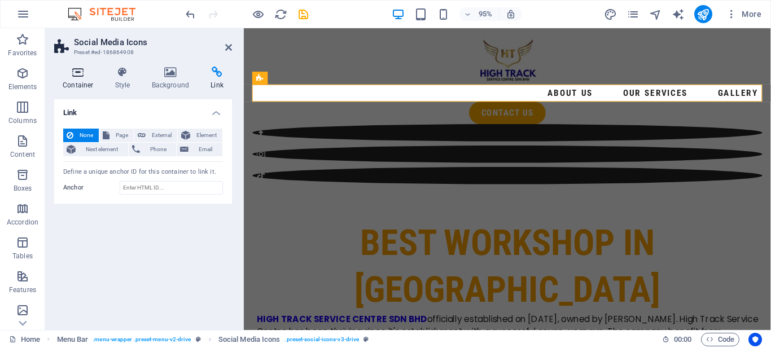
click at [90, 84] on h4 "Container" at bounding box center [80, 79] width 52 height 24
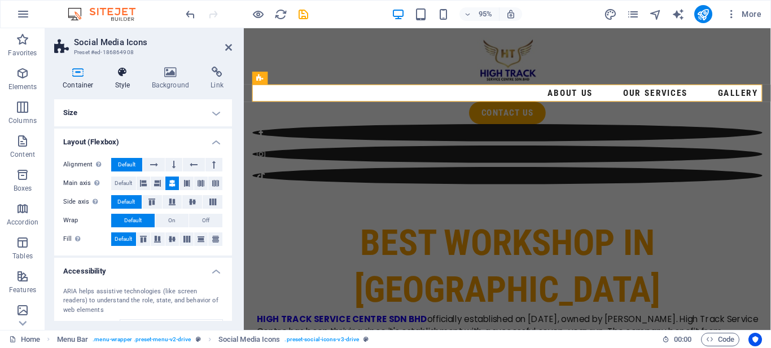
click at [126, 80] on h4 "Style" at bounding box center [125, 79] width 37 height 24
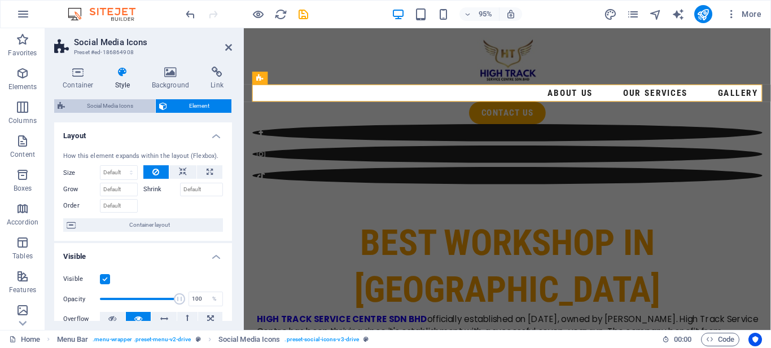
click at [117, 106] on span "Social Media Icons" at bounding box center [110, 106] width 84 height 14
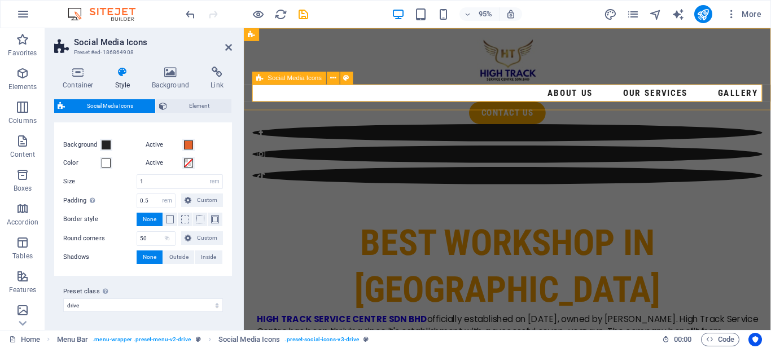
click at [433, 129] on div at bounding box center [521, 160] width 537 height 63
click at [334, 81] on icon at bounding box center [333, 77] width 6 height 11
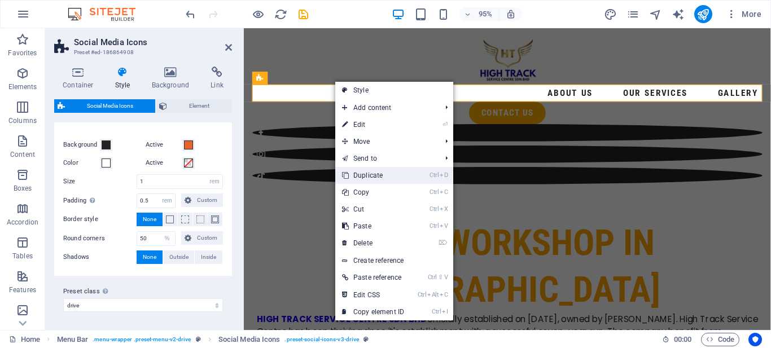
click at [370, 174] on link "Ctrl D Duplicate" at bounding box center [373, 175] width 76 height 17
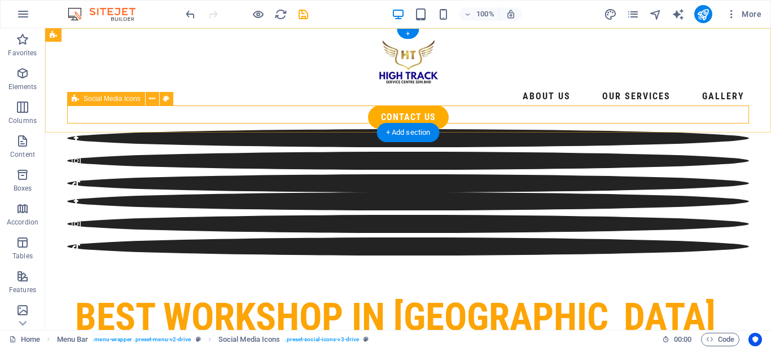
click at [455, 192] on div at bounding box center [408, 223] width 682 height 63
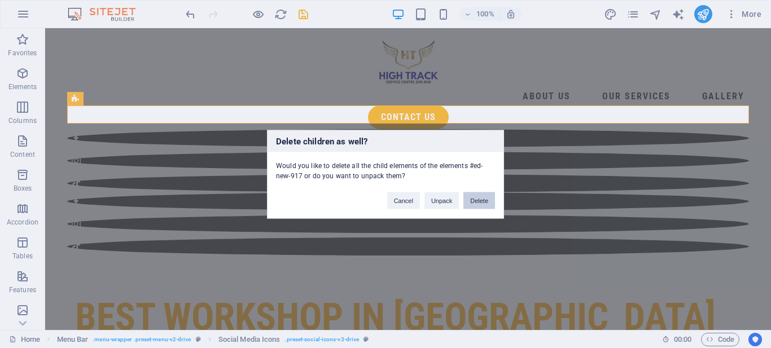
click at [472, 199] on button "Delete" at bounding box center [479, 200] width 32 height 17
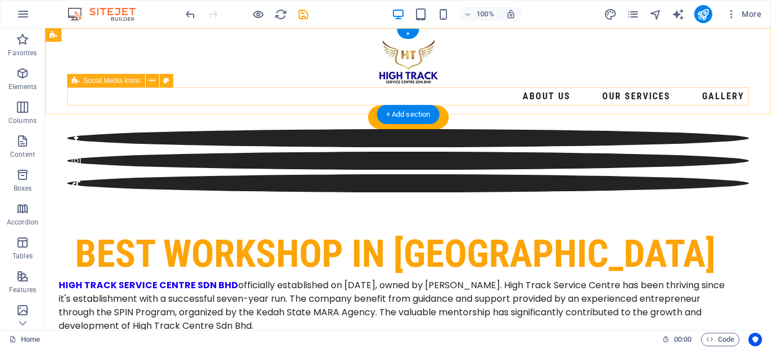
click at [449, 129] on div at bounding box center [408, 160] width 682 height 63
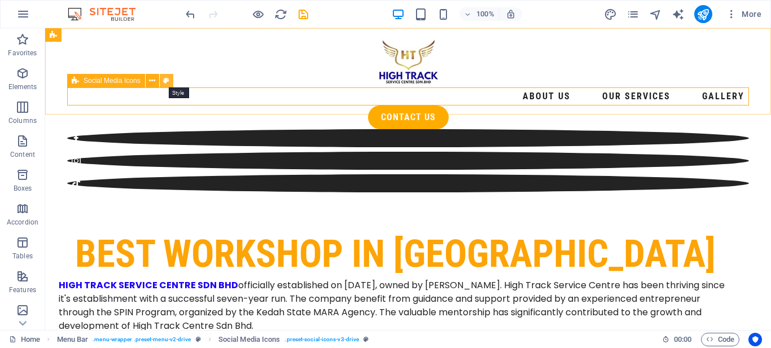
click at [164, 82] on icon at bounding box center [166, 81] width 6 height 12
select select "rem"
select select "%"
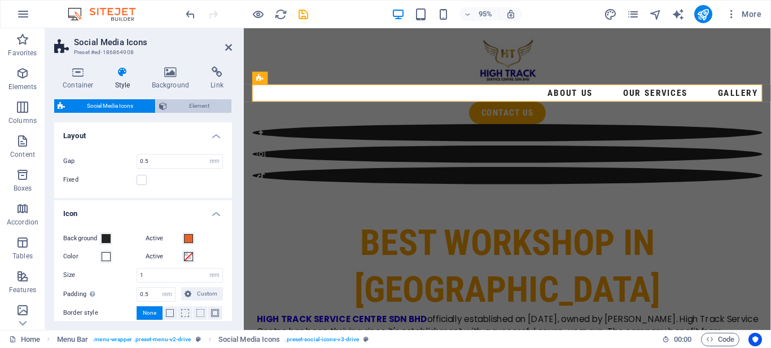
click at [181, 104] on span "Element" at bounding box center [199, 106] width 58 height 14
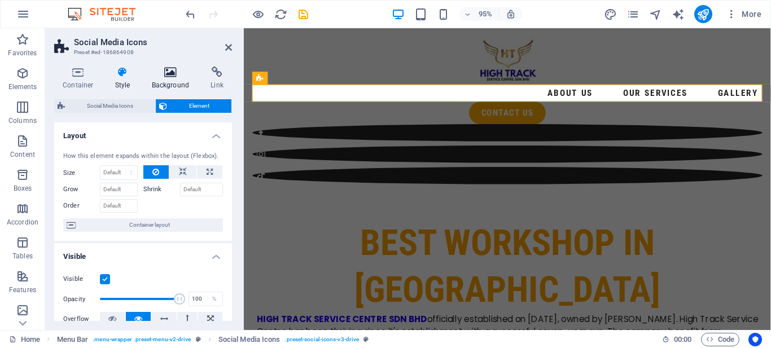
click at [174, 82] on h4 "Background" at bounding box center [172, 79] width 59 height 24
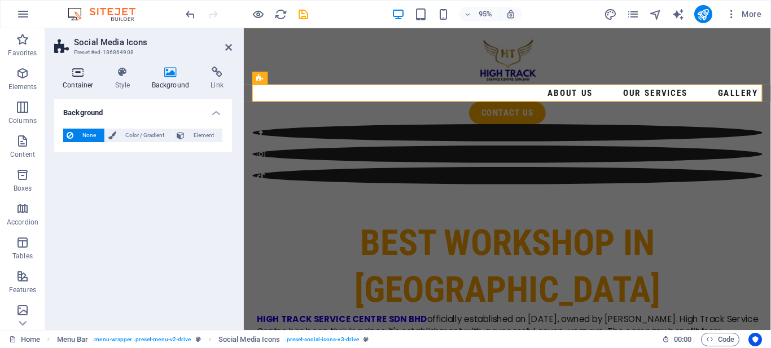
click at [77, 82] on h4 "Container" at bounding box center [80, 79] width 52 height 24
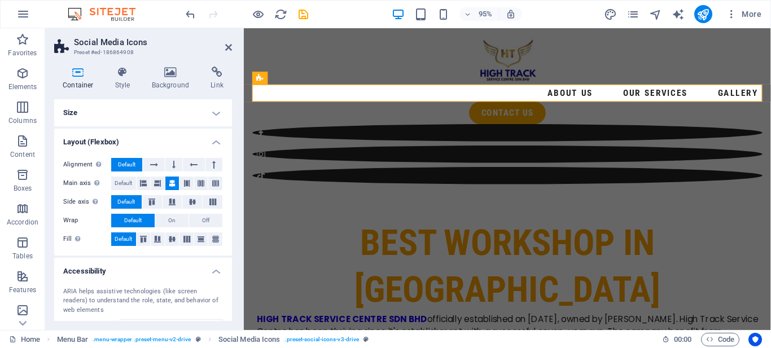
click at [95, 115] on h4 "Size" at bounding box center [143, 112] width 178 height 27
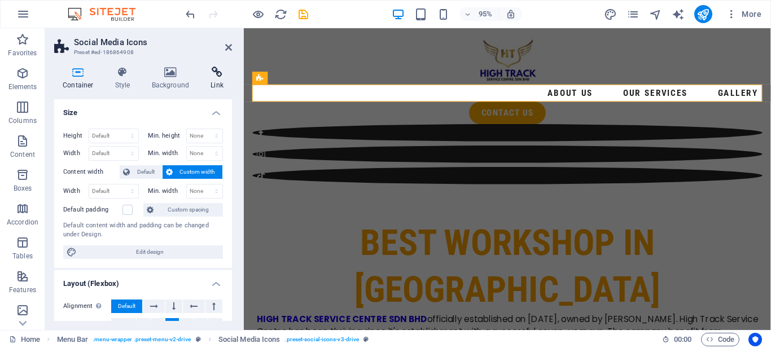
click at [213, 80] on h4 "Link" at bounding box center [217, 79] width 30 height 24
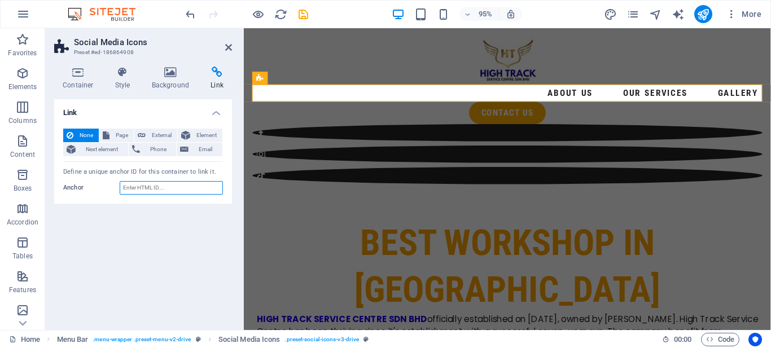
click at [168, 185] on input "Anchor" at bounding box center [171, 188] width 103 height 14
click at [162, 135] on span "External" at bounding box center [161, 136] width 25 height 14
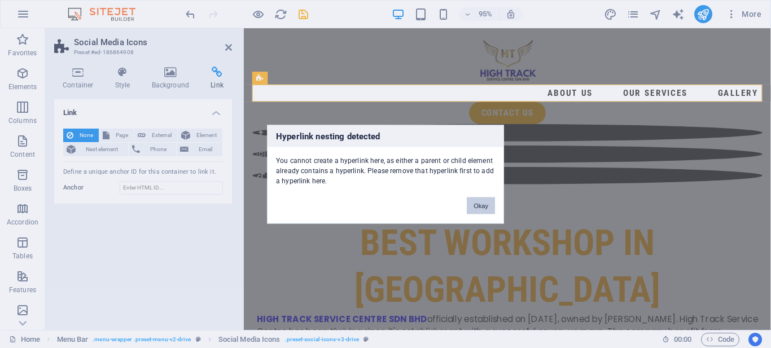
click at [482, 209] on button "Okay" at bounding box center [481, 205] width 28 height 17
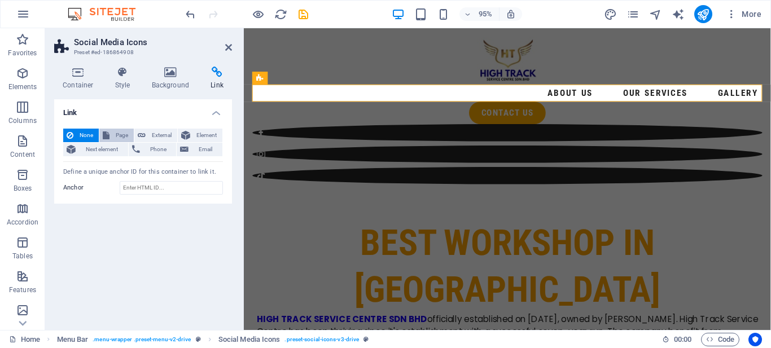
click at [105, 138] on icon at bounding box center [106, 136] width 7 height 14
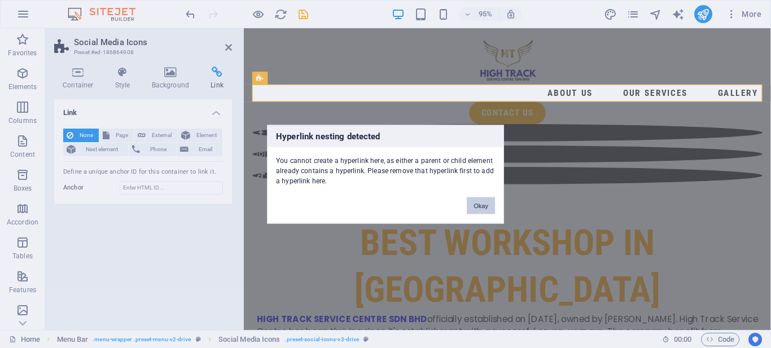
click at [484, 204] on button "Okay" at bounding box center [481, 205] width 28 height 17
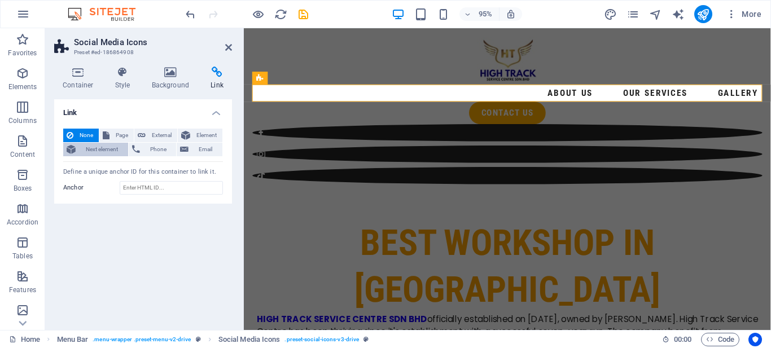
click at [122, 150] on span "Next element" at bounding box center [102, 150] width 46 height 14
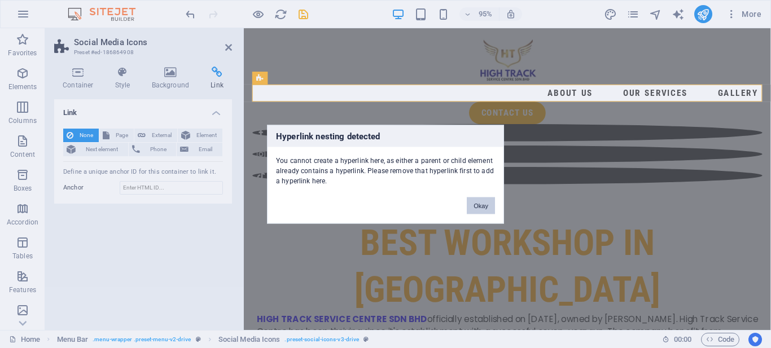
click at [477, 201] on button "Okay" at bounding box center [481, 205] width 28 height 17
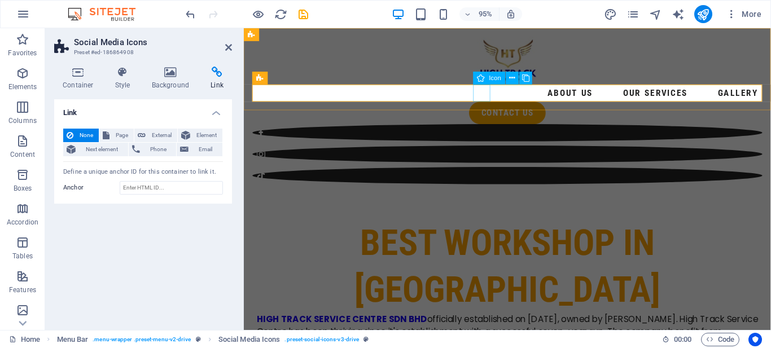
click at [497, 129] on figure at bounding box center [521, 138] width 537 height 18
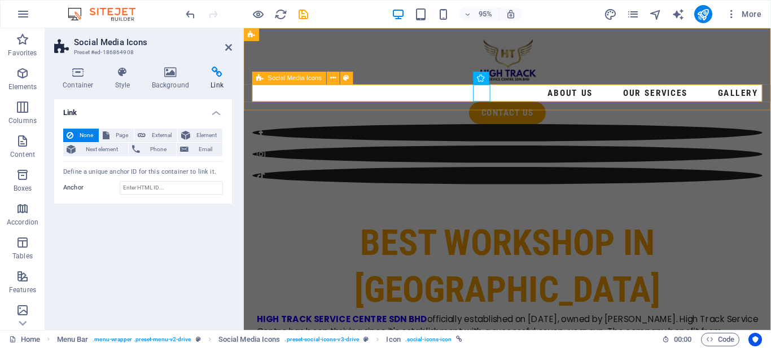
click at [568, 129] on div at bounding box center [521, 160] width 537 height 63
click at [335, 75] on icon at bounding box center [333, 77] width 6 height 11
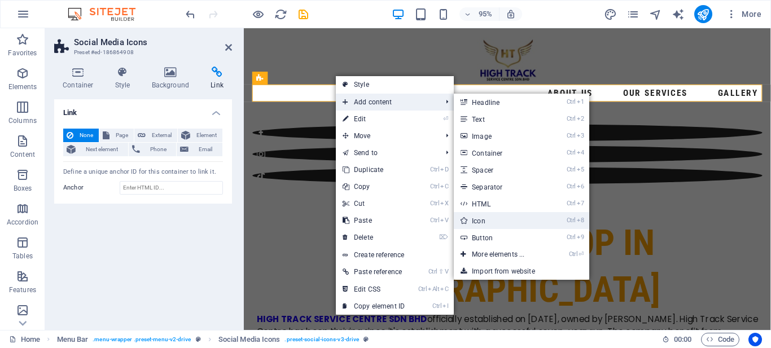
click at [515, 218] on link "Ctrl 8 Icon" at bounding box center [500, 220] width 93 height 17
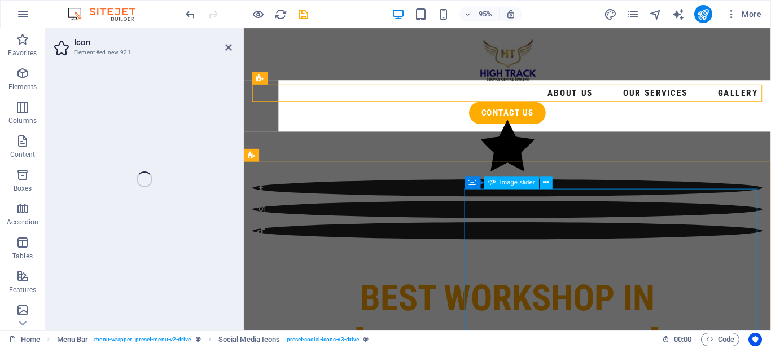
select select "xMidYMid"
select select "px"
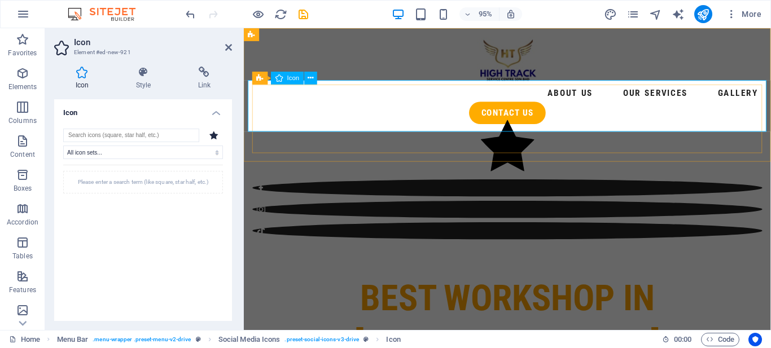
click at [505, 129] on figure at bounding box center [521, 154] width 546 height 58
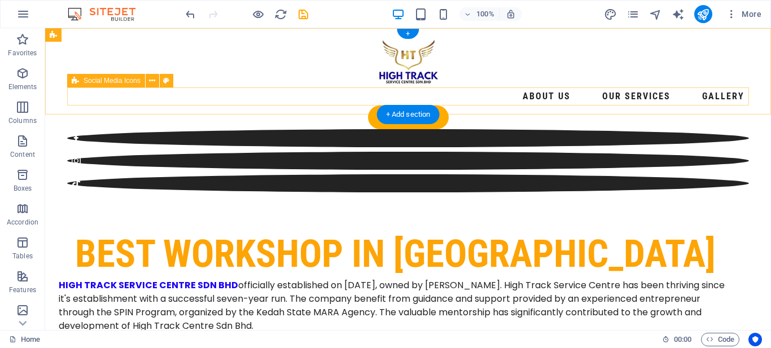
click at [348, 129] on div at bounding box center [408, 160] width 682 height 63
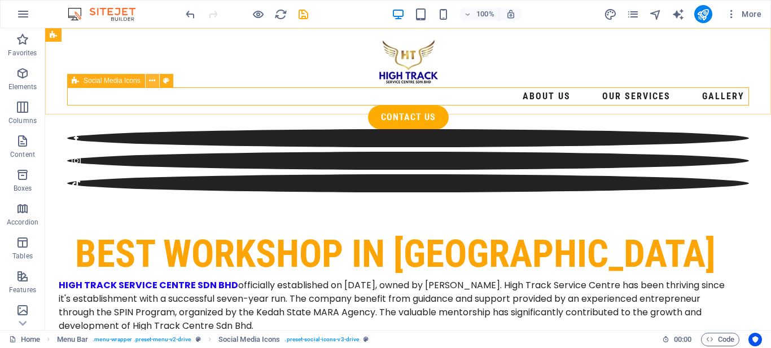
click at [155, 83] on icon at bounding box center [152, 81] width 6 height 12
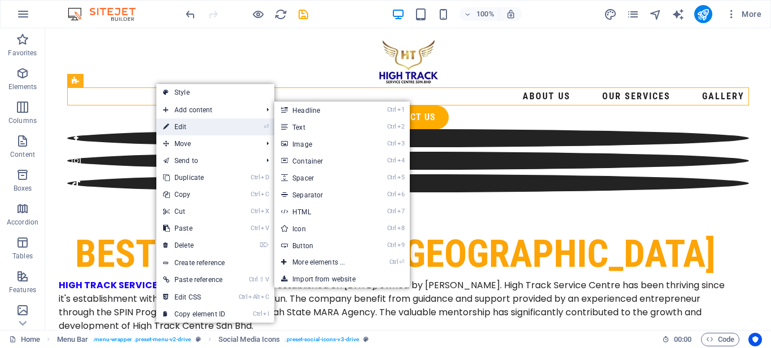
click at [168, 125] on icon at bounding box center [166, 126] width 6 height 17
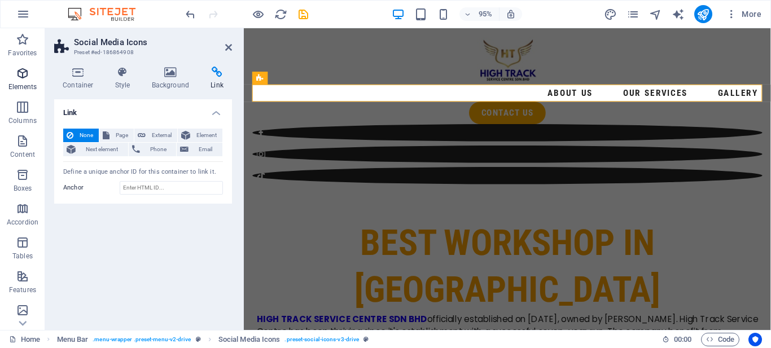
click at [21, 90] on p "Elements" at bounding box center [22, 86] width 29 height 9
click at [23, 120] on p "Columns" at bounding box center [22, 120] width 28 height 9
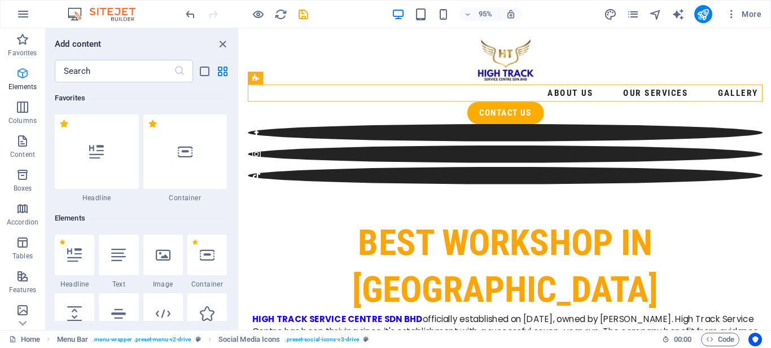
scroll to position [559, 0]
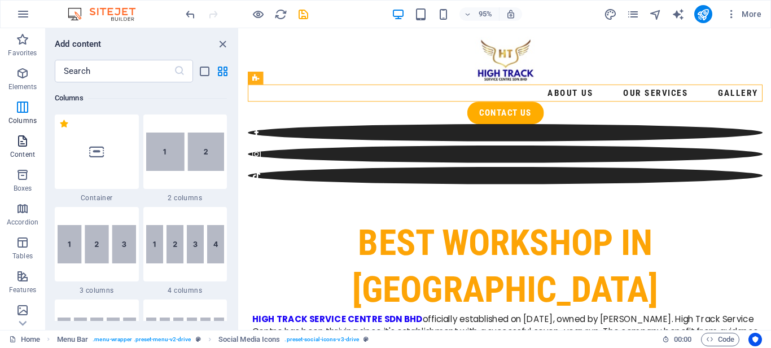
click at [20, 150] on p "Content" at bounding box center [22, 154] width 25 height 9
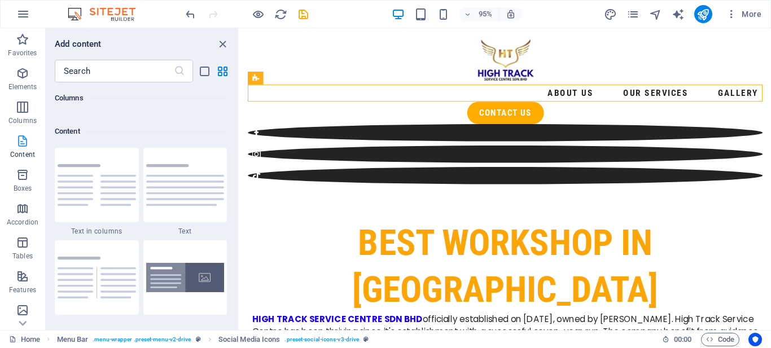
scroll to position [1974, 0]
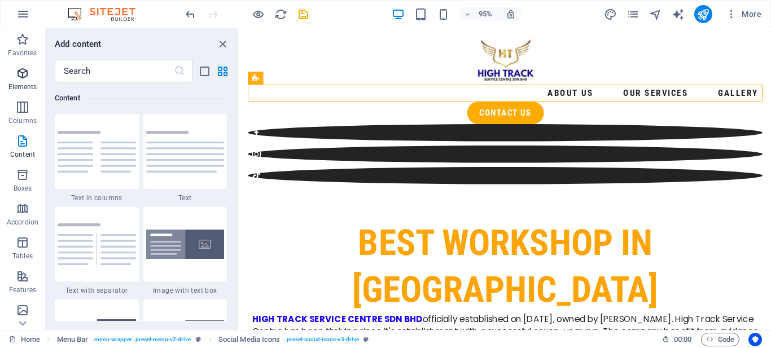
click at [29, 77] on icon "button" at bounding box center [23, 74] width 14 height 14
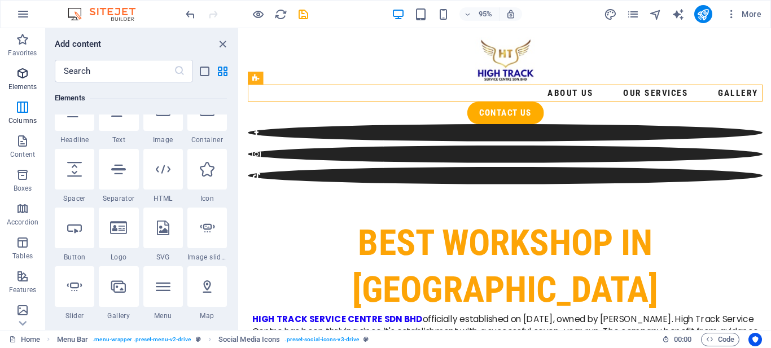
scroll to position [120, 0]
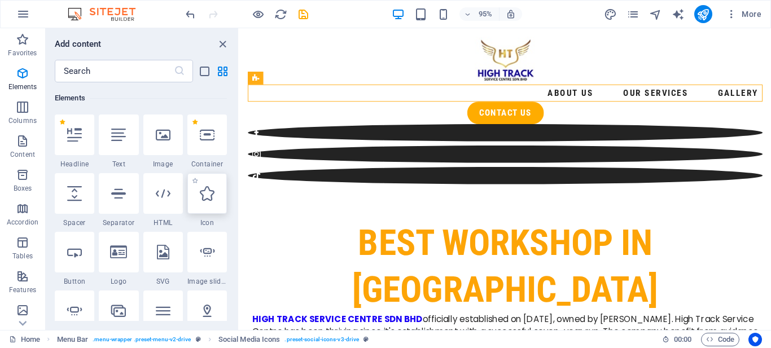
click at [197, 200] on div at bounding box center [206, 193] width 39 height 41
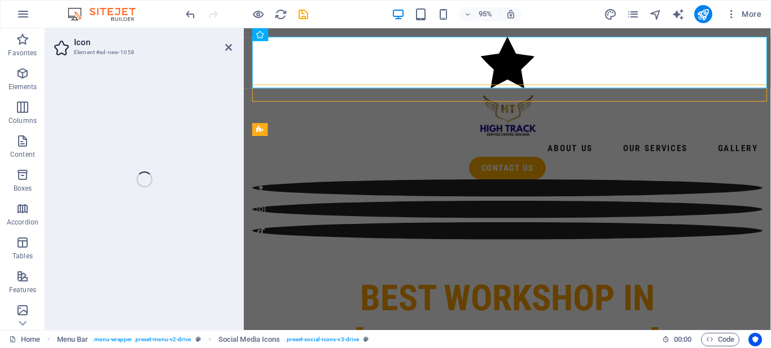
select select "xMidYMid"
select select "px"
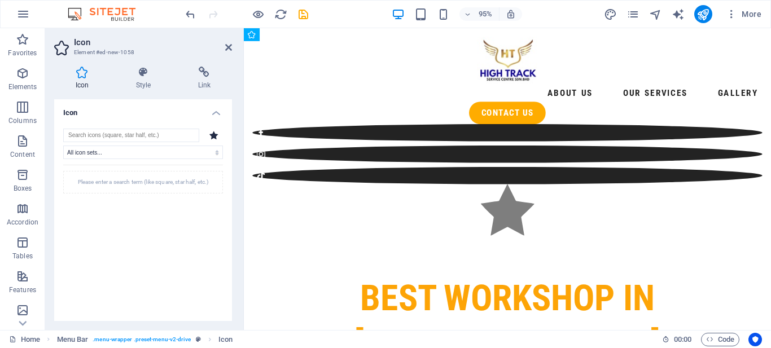
drag, startPoint x: 506, startPoint y: 69, endPoint x: 576, endPoint y: 113, distance: 82.8
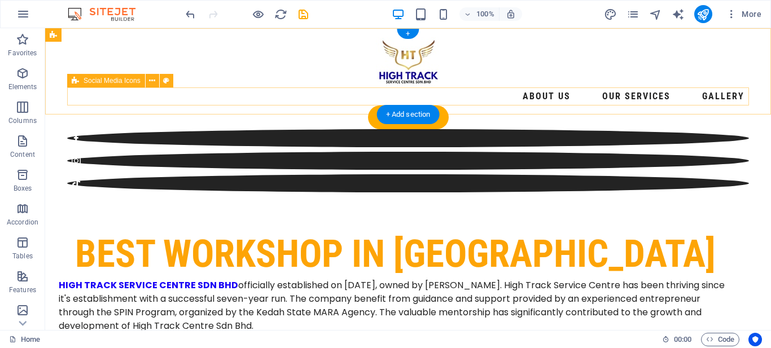
click at [464, 129] on div at bounding box center [408, 160] width 682 height 63
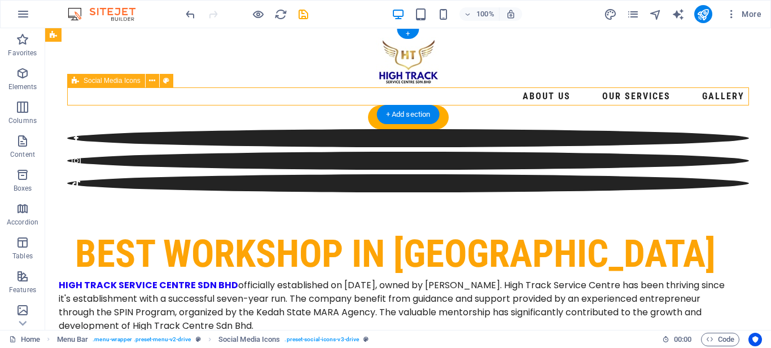
click at [464, 129] on div at bounding box center [408, 160] width 682 height 63
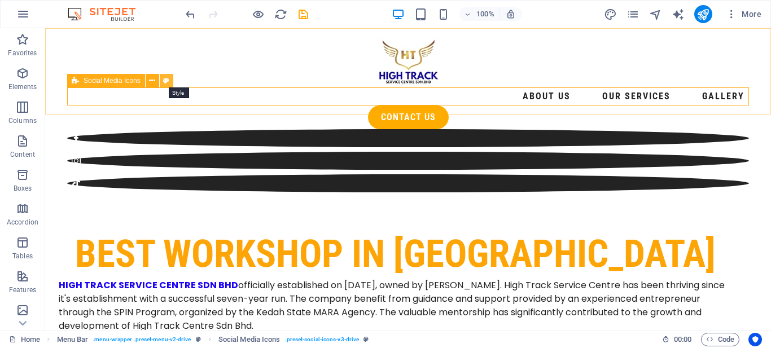
click at [165, 78] on icon at bounding box center [166, 81] width 6 height 12
select select "rem"
select select "%"
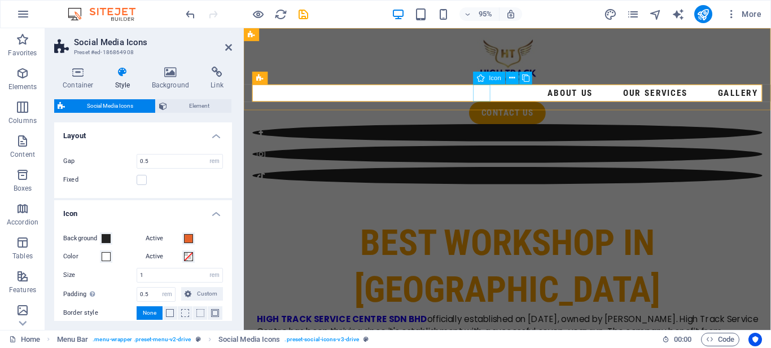
click at [493, 129] on figure at bounding box center [521, 138] width 537 height 18
click at [557, 174] on figure at bounding box center [521, 183] width 537 height 18
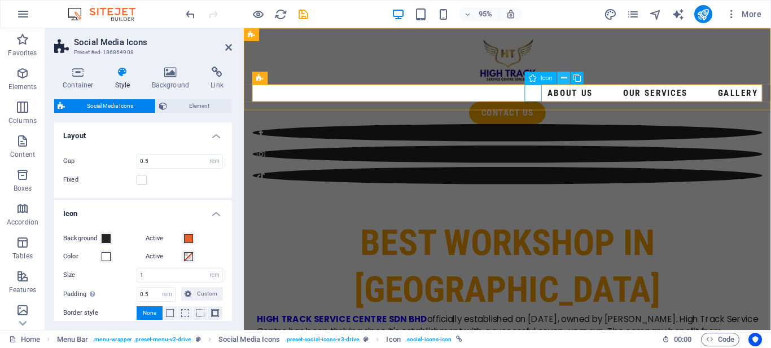
click at [565, 81] on icon at bounding box center [564, 77] width 6 height 11
click at [582, 77] on button at bounding box center [577, 78] width 13 height 13
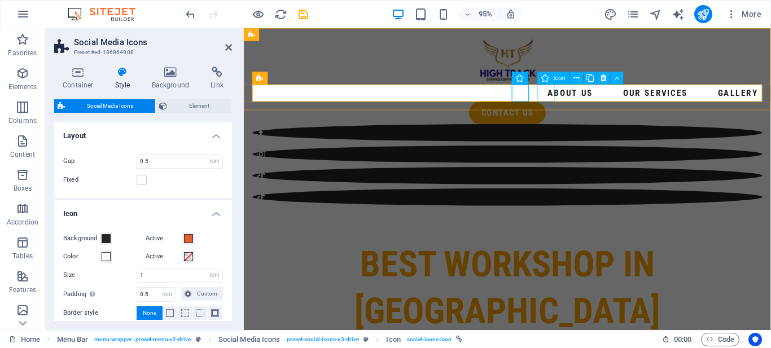
click at [564, 197] on figure at bounding box center [521, 206] width 537 height 18
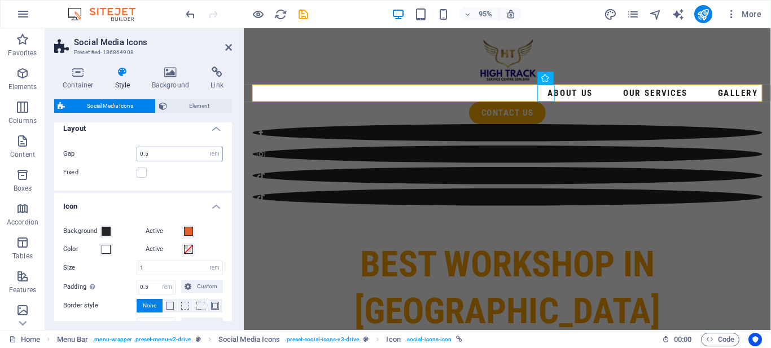
scroll to position [0, 0]
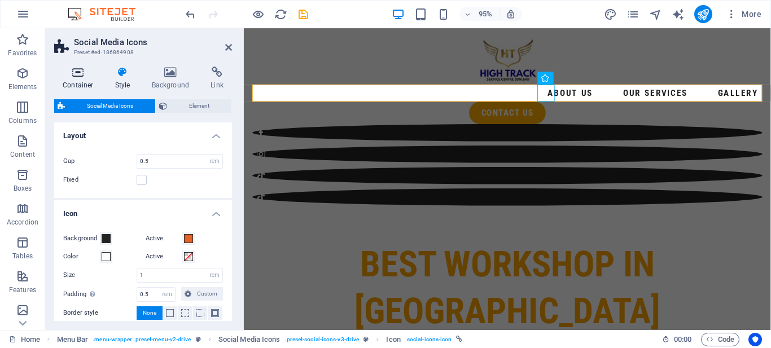
click at [77, 78] on h4 "Container" at bounding box center [80, 79] width 52 height 24
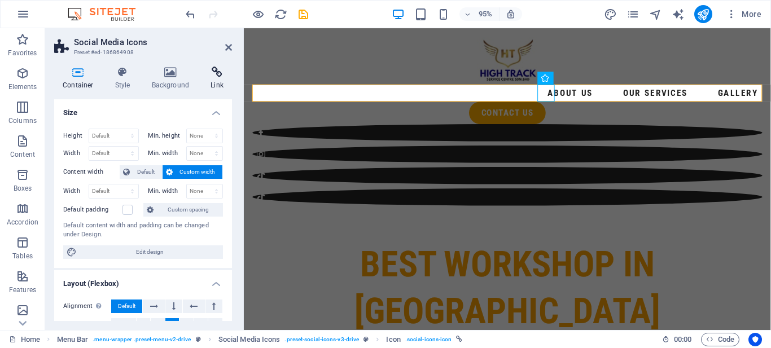
click at [217, 81] on h4 "Link" at bounding box center [217, 79] width 30 height 24
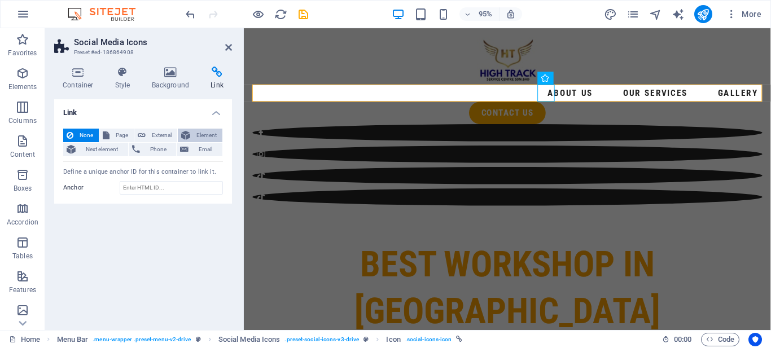
click at [213, 132] on span "Element" at bounding box center [206, 136] width 25 height 14
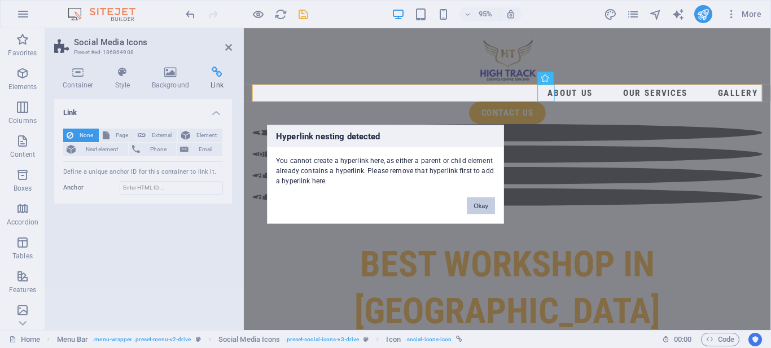
click at [481, 207] on button "Okay" at bounding box center [481, 205] width 28 height 17
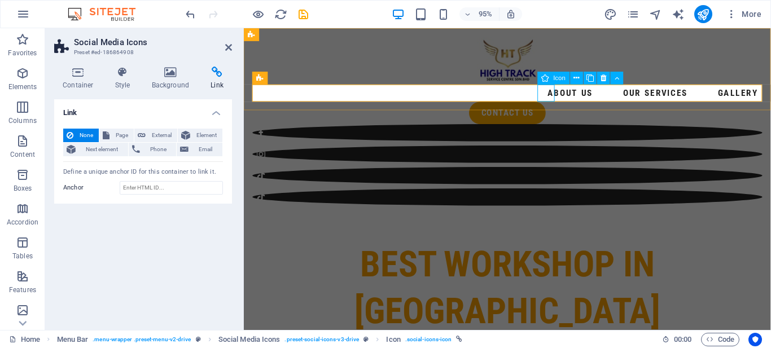
click at [552, 78] on div "Icon" at bounding box center [553, 78] width 33 height 13
click at [579, 77] on icon at bounding box center [577, 77] width 6 height 11
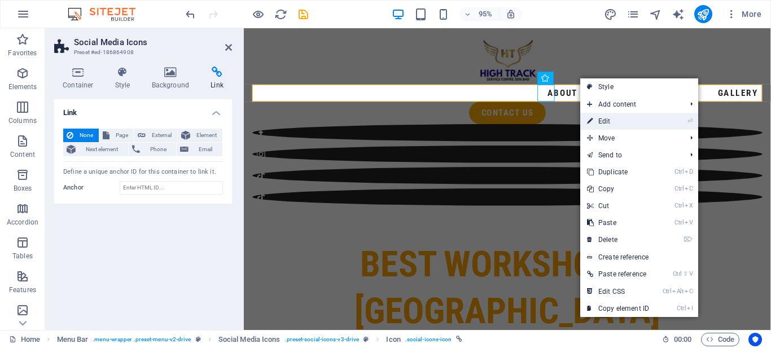
click at [602, 122] on link "⏎ Edit" at bounding box center [618, 121] width 76 height 17
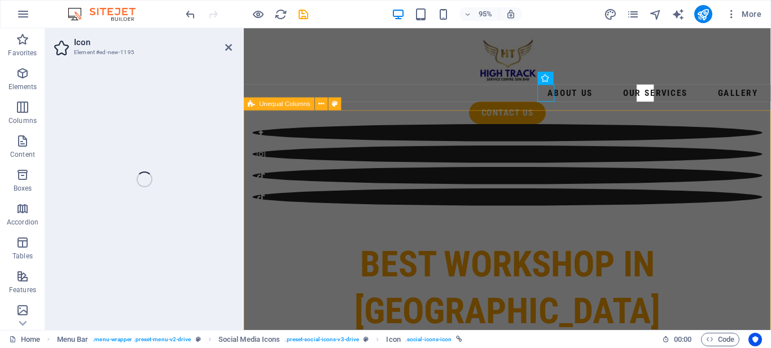
select select "xMidYMid"
select select "px"
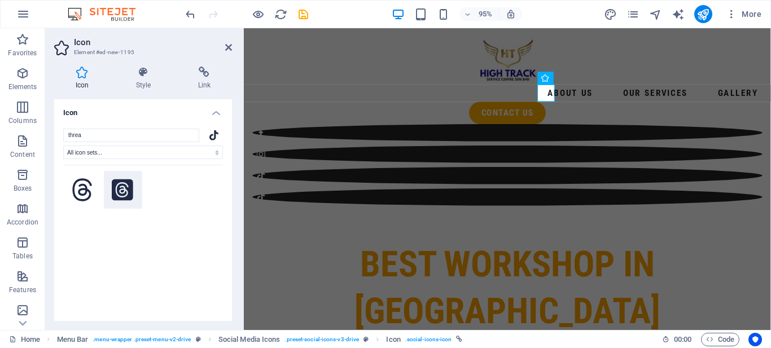
type input "threa"
click at [117, 185] on icon at bounding box center [122, 190] width 21 height 25
click at [205, 87] on h4 "Link" at bounding box center [204, 79] width 55 height 24
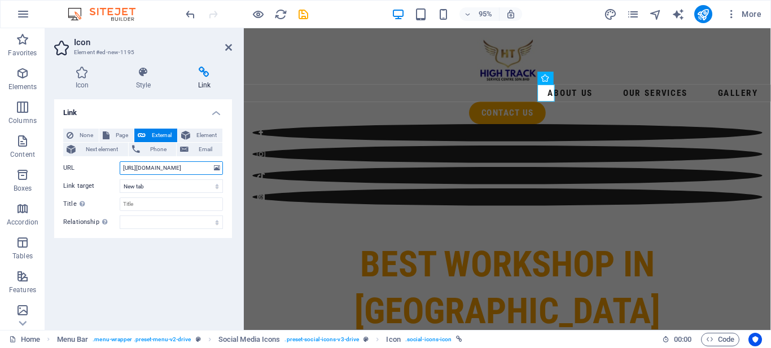
click at [202, 168] on input "[URL][DOMAIN_NAME]" at bounding box center [171, 168] width 103 height 14
paste input "[DOMAIN_NAME][URL]"
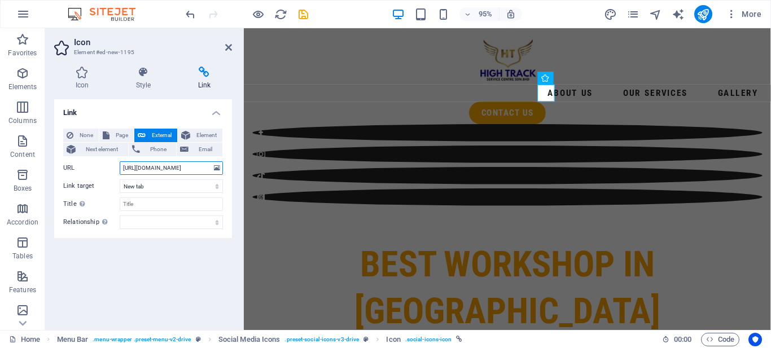
type input "[URL][DOMAIN_NAME]"
click at [174, 263] on div "Link None Page External Element Next element Phone Email Page Home Legal Notice…" at bounding box center [143, 210] width 178 height 222
click at [230, 45] on icon at bounding box center [228, 47] width 7 height 9
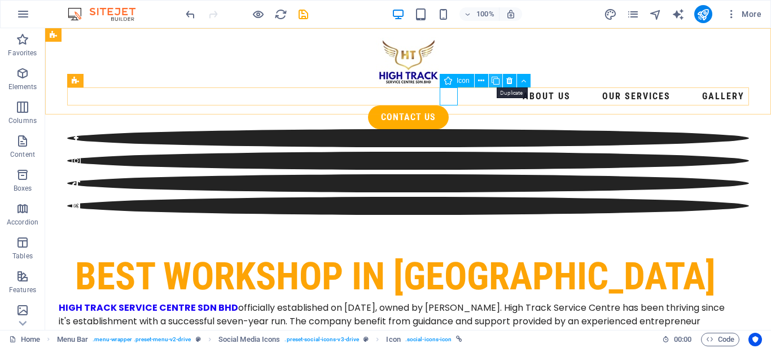
click at [497, 84] on icon at bounding box center [495, 81] width 8 height 12
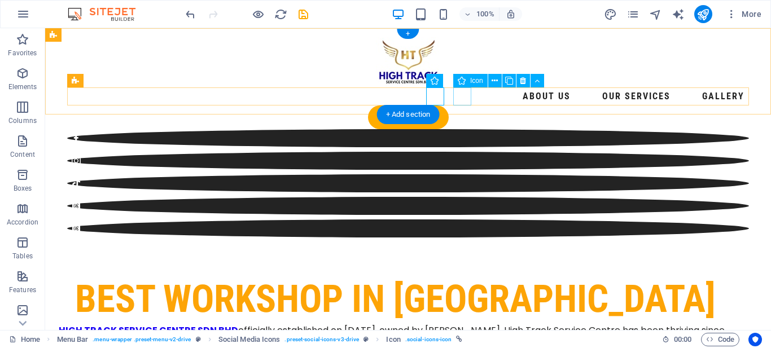
click at [462, 219] on figure at bounding box center [408, 228] width 682 height 18
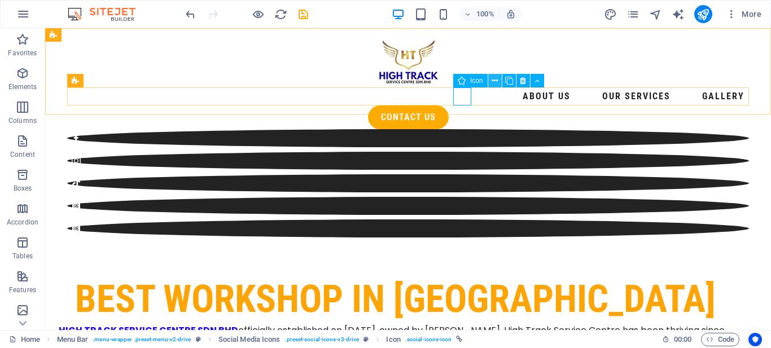
click at [496, 81] on icon at bounding box center [494, 81] width 6 height 12
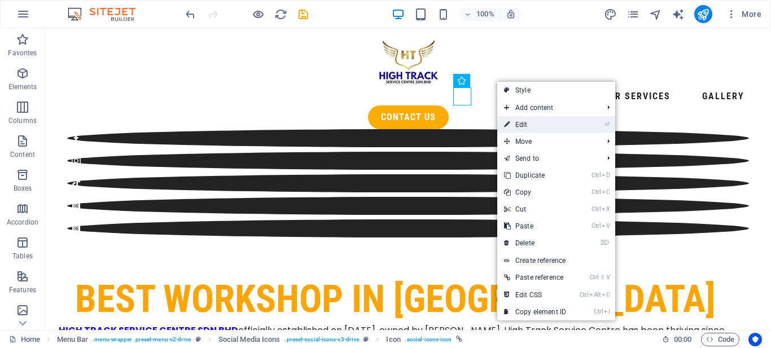
click at [528, 128] on link "⏎ Edit" at bounding box center [535, 124] width 76 height 17
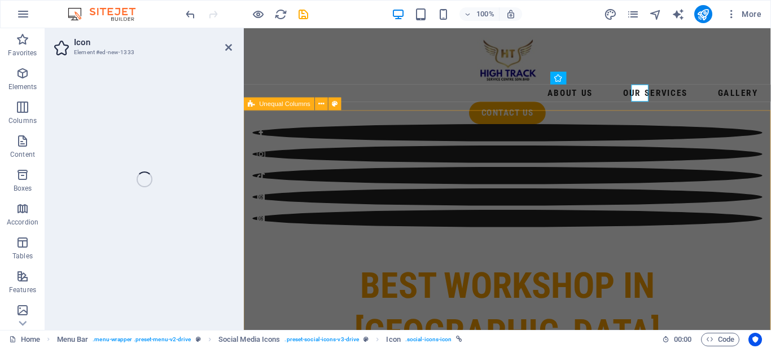
select select "xMidYMid"
select select "px"
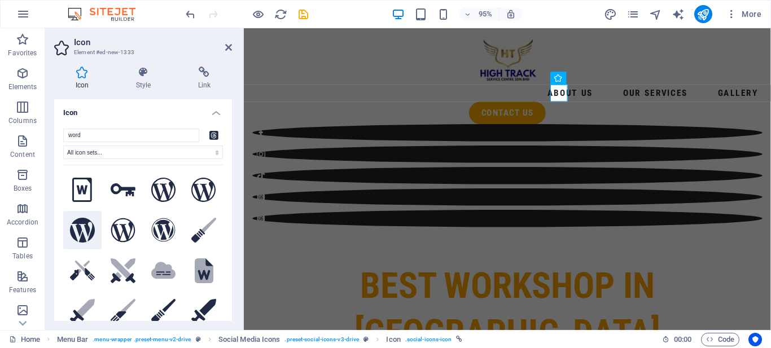
type input "word"
click at [83, 227] on icon at bounding box center [82, 230] width 25 height 25
click at [211, 83] on h4 "Link" at bounding box center [204, 79] width 55 height 24
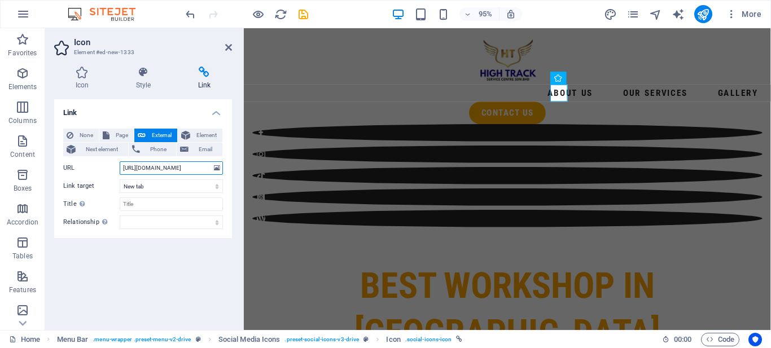
click at [184, 172] on input "[URL][DOMAIN_NAME]" at bounding box center [171, 168] width 103 height 14
paste input "[DOMAIN_NAME][URL]"
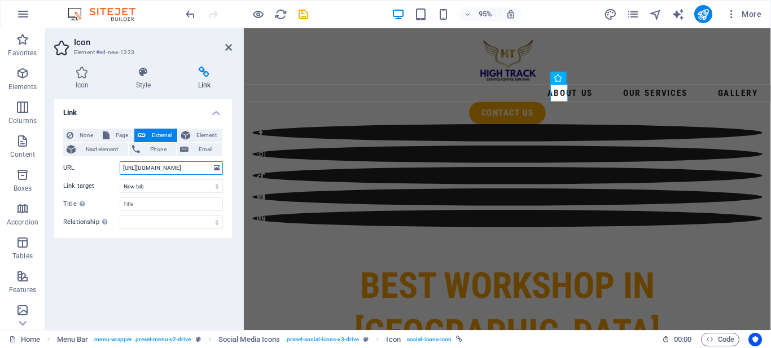
type input "[URL][DOMAIN_NAME]"
click at [234, 50] on aside "Icon Element #ed-new-1333 Icon Style Link Icon word All icon sets... IcoFont Io…" at bounding box center [144, 179] width 199 height 302
click at [232, 50] on aside "Icon Element #ed-new-1333 Icon Style Link Icon word All icon sets... IcoFont Io…" at bounding box center [144, 179] width 199 height 302
click at [230, 50] on icon at bounding box center [228, 47] width 7 height 9
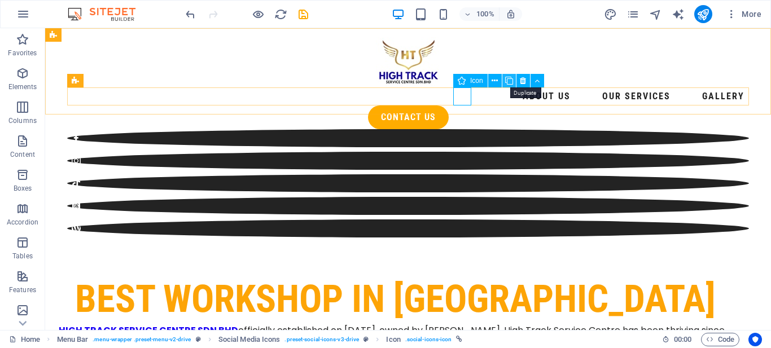
click at [508, 80] on icon at bounding box center [509, 81] width 8 height 12
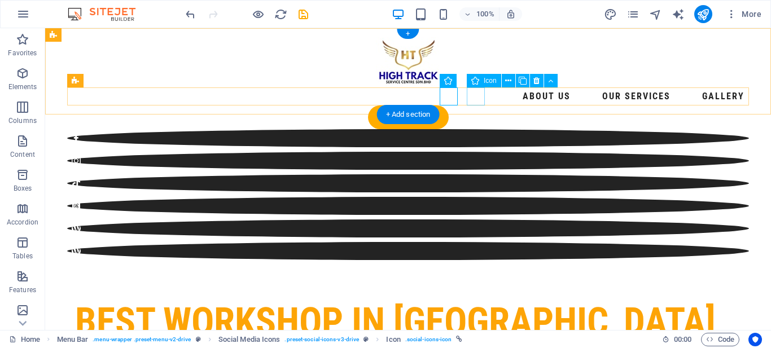
click at [480, 242] on figure at bounding box center [408, 251] width 682 height 18
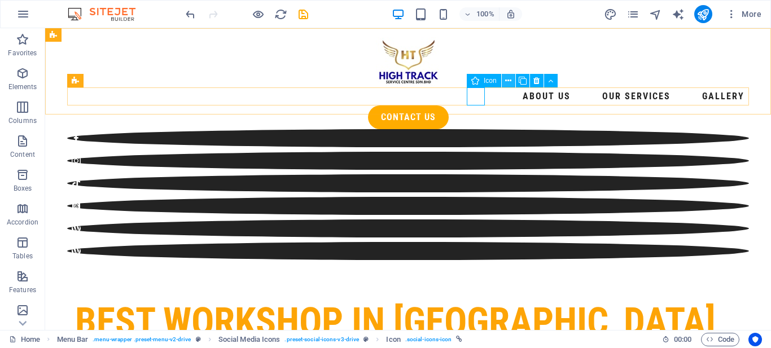
click at [513, 80] on button at bounding box center [509, 81] width 14 height 14
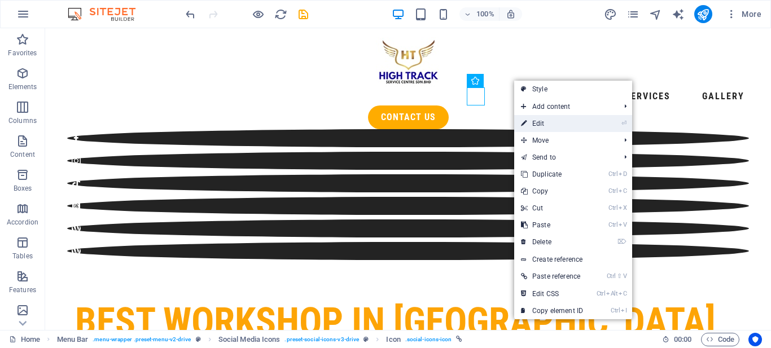
click at [527, 128] on link "⏎ Edit" at bounding box center [552, 123] width 76 height 17
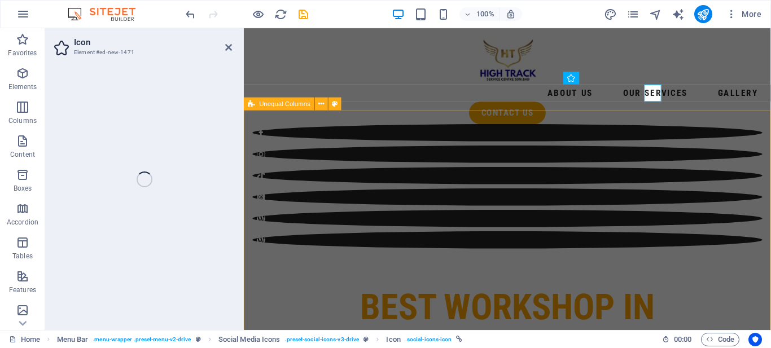
select select "xMidYMid"
select select "px"
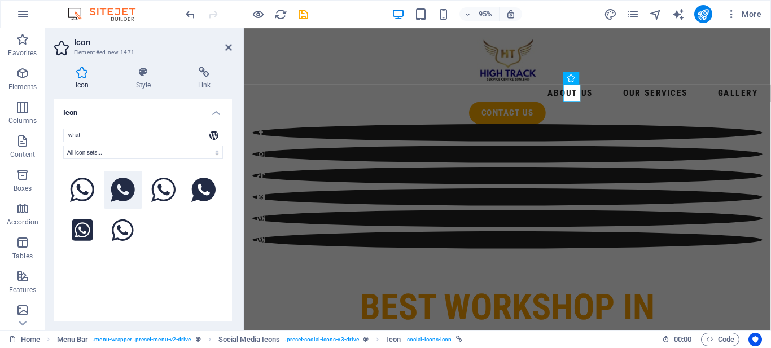
type input "what"
click at [132, 188] on icon at bounding box center [123, 190] width 24 height 25
click at [87, 226] on icon at bounding box center [82, 230] width 21 height 25
click at [127, 195] on icon at bounding box center [123, 190] width 24 height 25
click at [199, 81] on h4 "Link" at bounding box center [204, 79] width 55 height 24
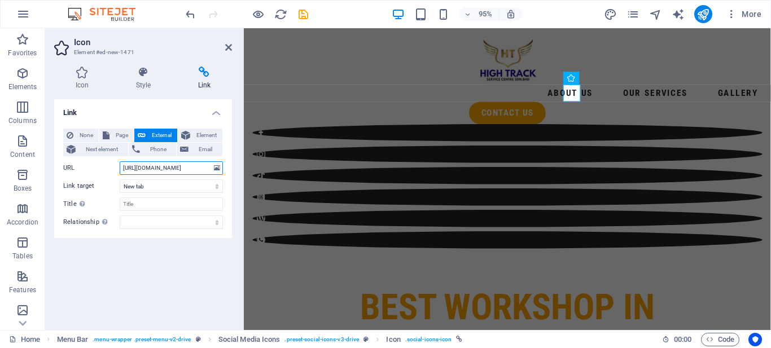
click at [197, 165] on input "[URL][DOMAIN_NAME]" at bounding box center [171, 168] width 103 height 14
paste input "[DOMAIN_NAME]/s4uc8m"
type input "[URL][DOMAIN_NAME]"
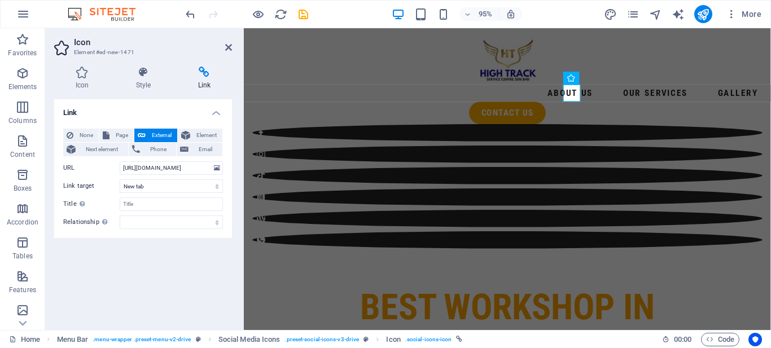
click at [157, 271] on div "Link None Page External Element Next element Phone Email Page Home Legal Notice…" at bounding box center [143, 210] width 178 height 222
click at [227, 50] on icon at bounding box center [228, 47] width 7 height 9
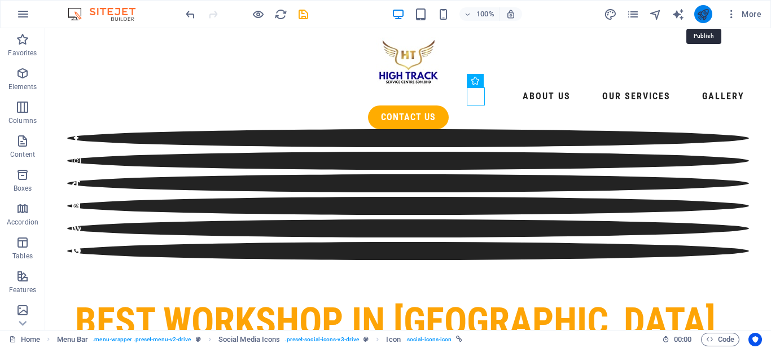
click at [700, 19] on icon "publish" at bounding box center [702, 14] width 13 height 13
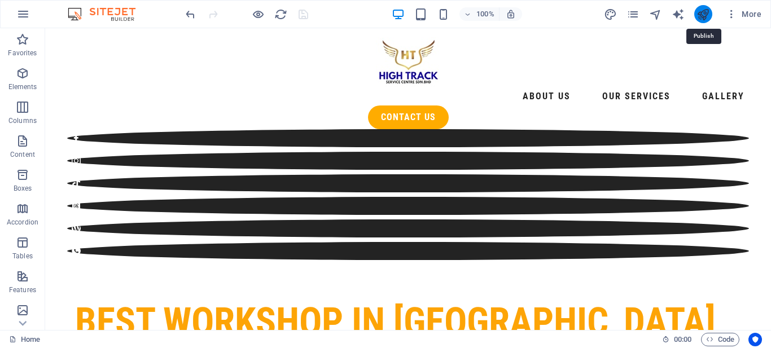
click at [706, 15] on icon "publish" at bounding box center [702, 14] width 13 height 13
